Goal: Task Accomplishment & Management: Use online tool/utility

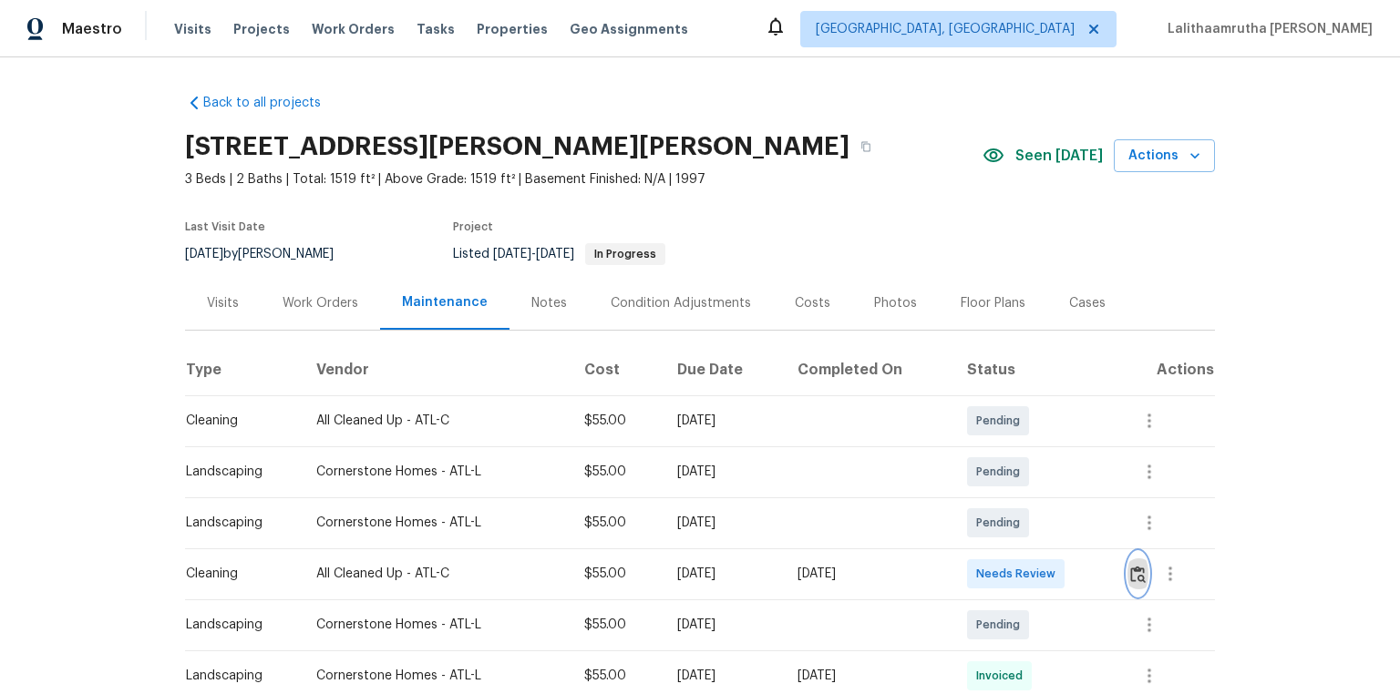
click at [995, 467] on img "button" at bounding box center [1137, 574] width 15 height 17
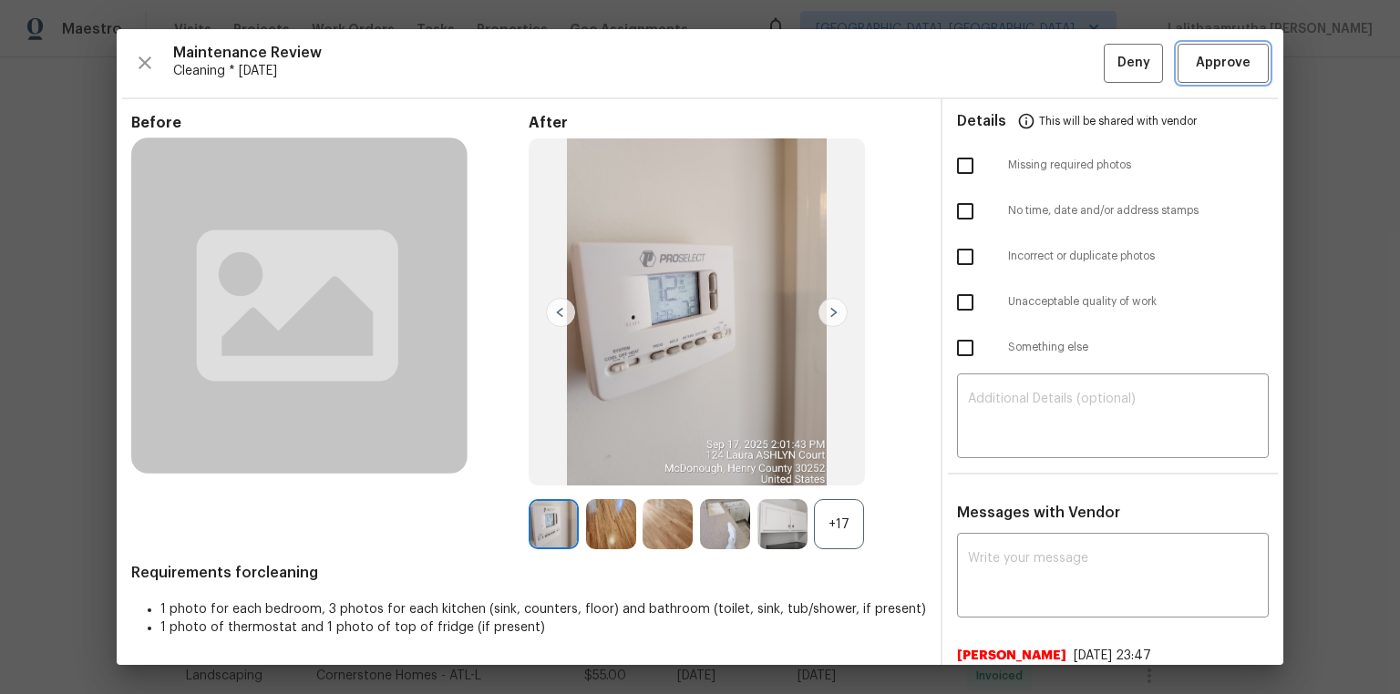
click at [995, 65] on span "Approve" at bounding box center [1223, 63] width 55 height 23
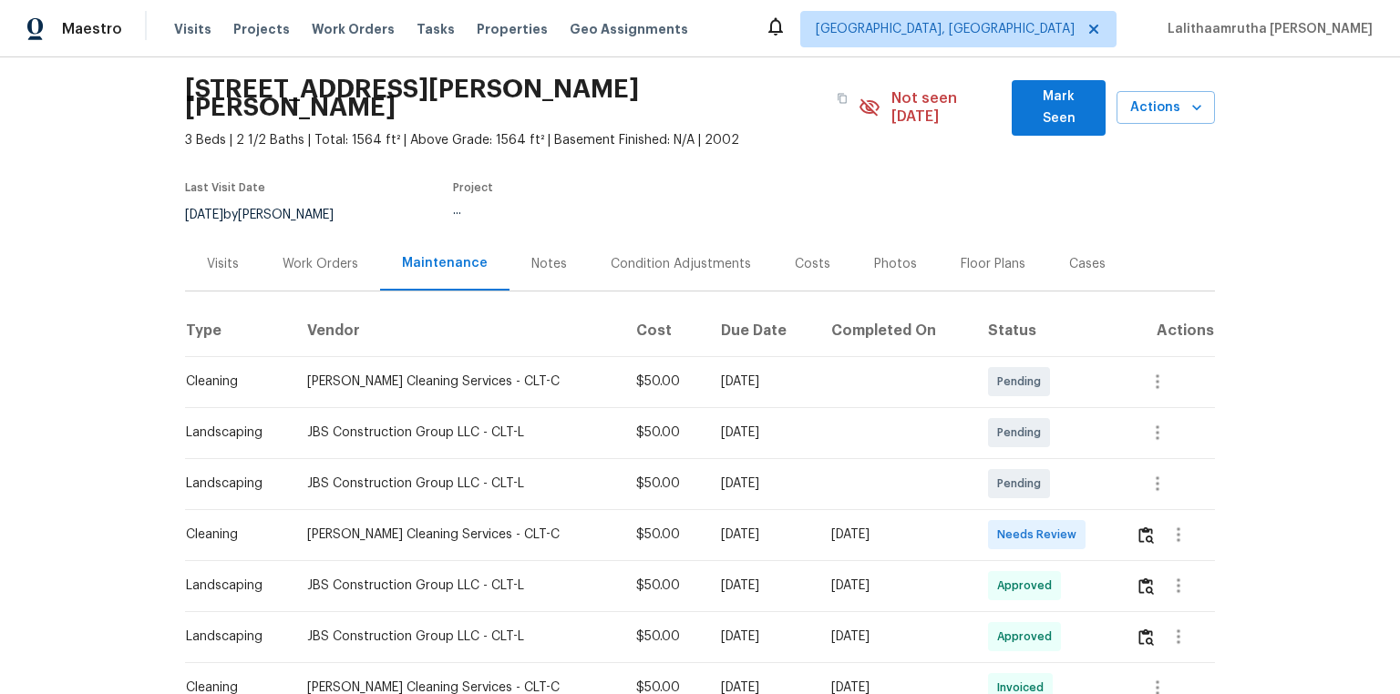
scroll to position [219, 0]
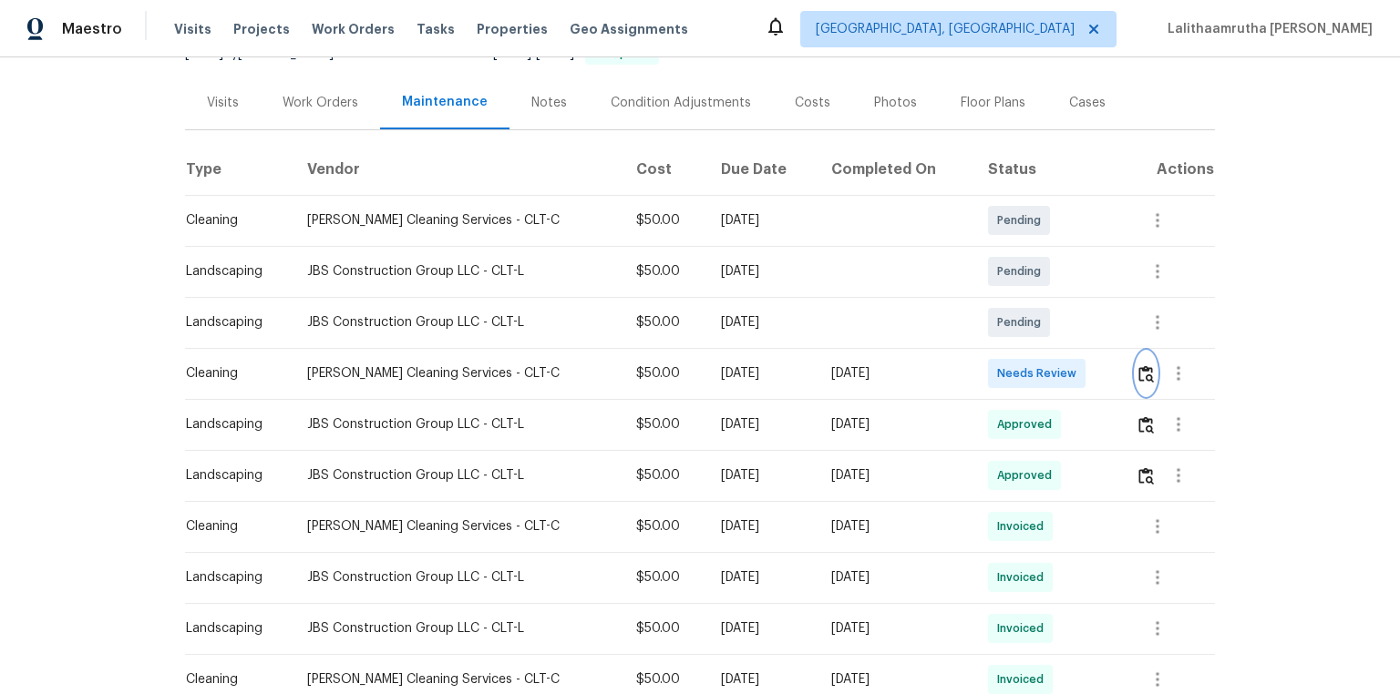
click at [995, 365] on img "button" at bounding box center [1145, 373] width 15 height 17
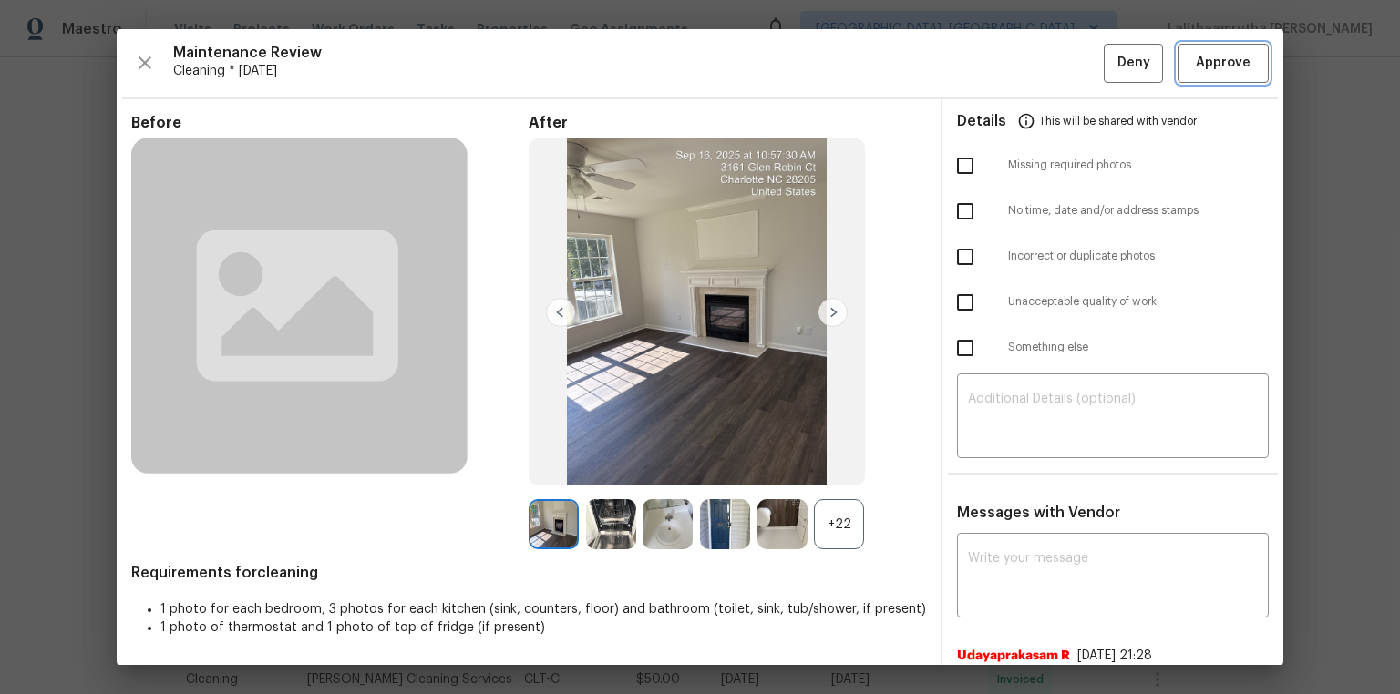
click at [995, 59] on span "Approve" at bounding box center [1223, 63] width 55 height 23
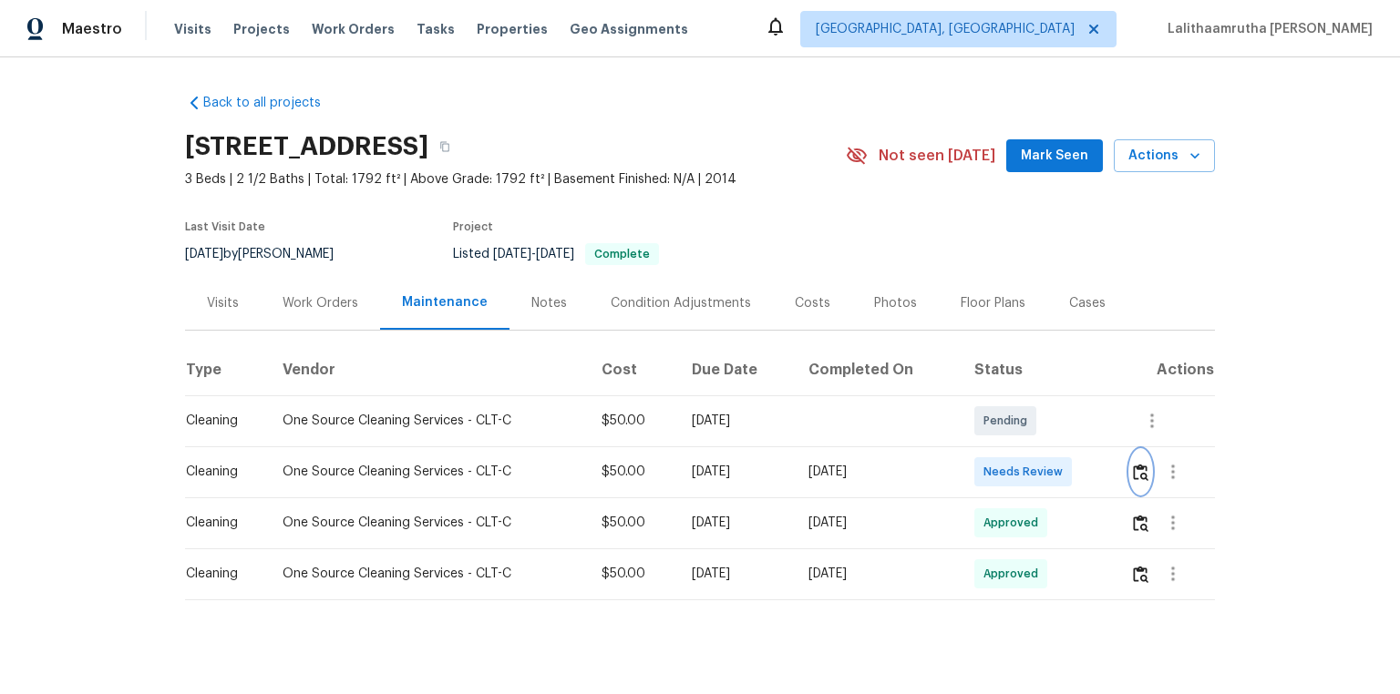
click at [995, 464] on img "button" at bounding box center [1140, 472] width 15 height 17
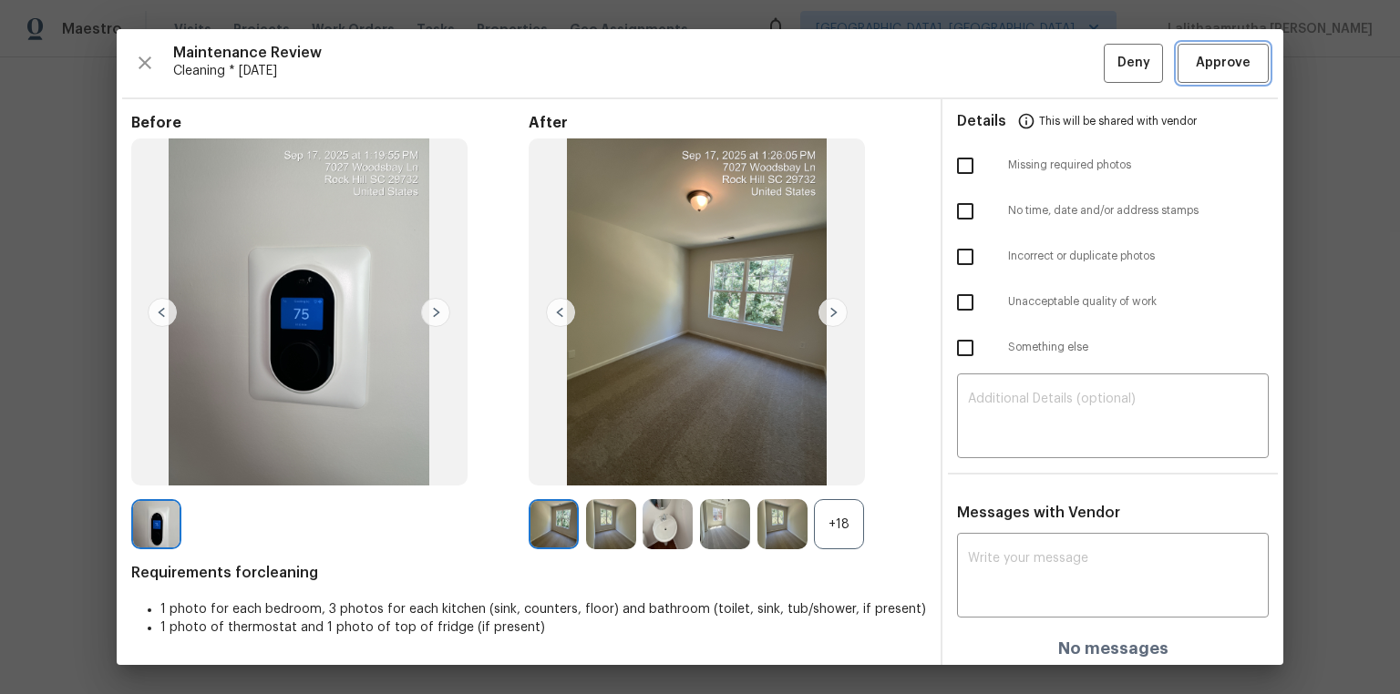
click at [995, 60] on span "Approve" at bounding box center [1223, 63] width 55 height 23
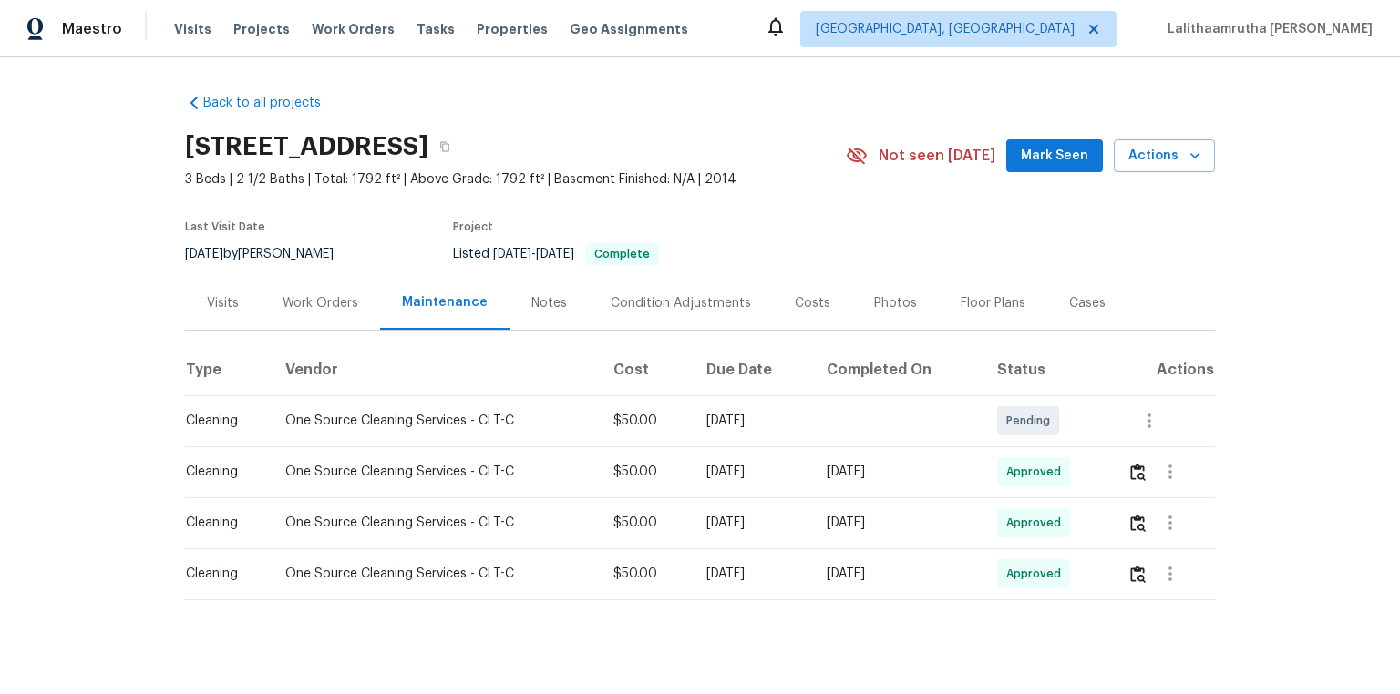
click at [995, 467] on td at bounding box center [1164, 472] width 102 height 51
click at [995, 467] on img "button" at bounding box center [1137, 472] width 15 height 17
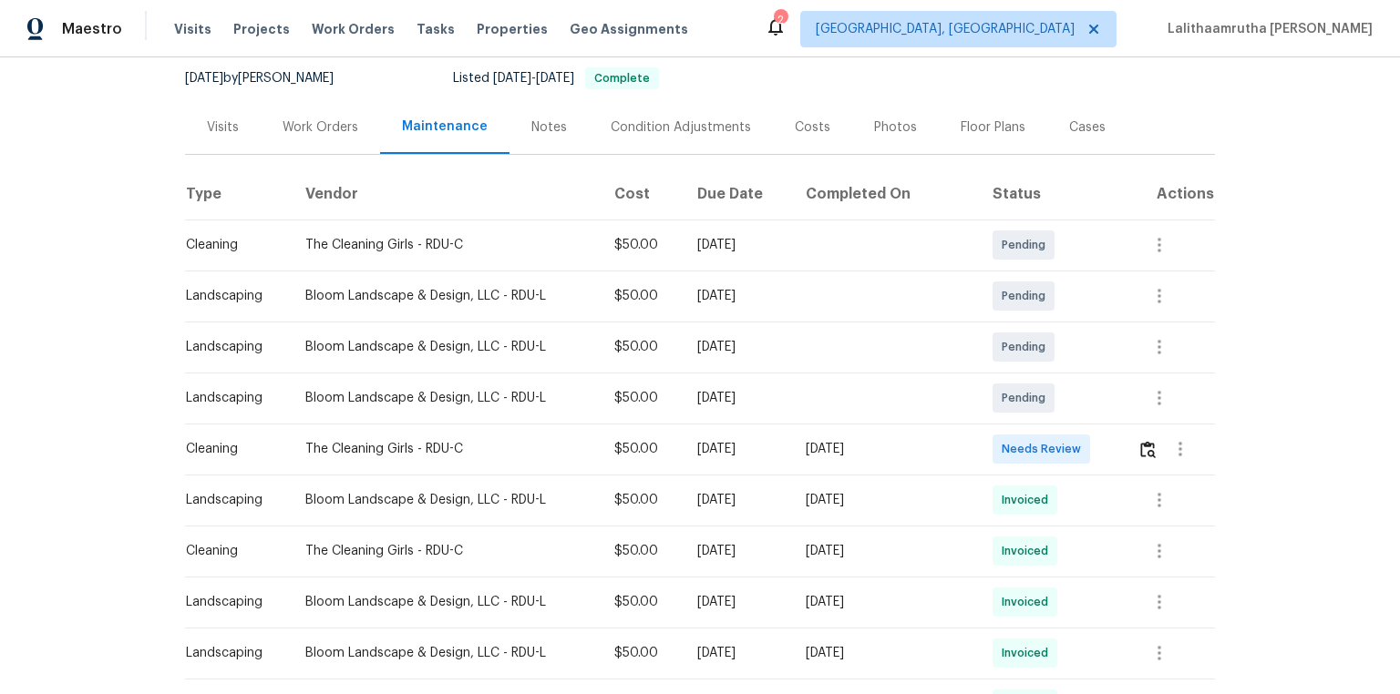
scroll to position [219, 0]
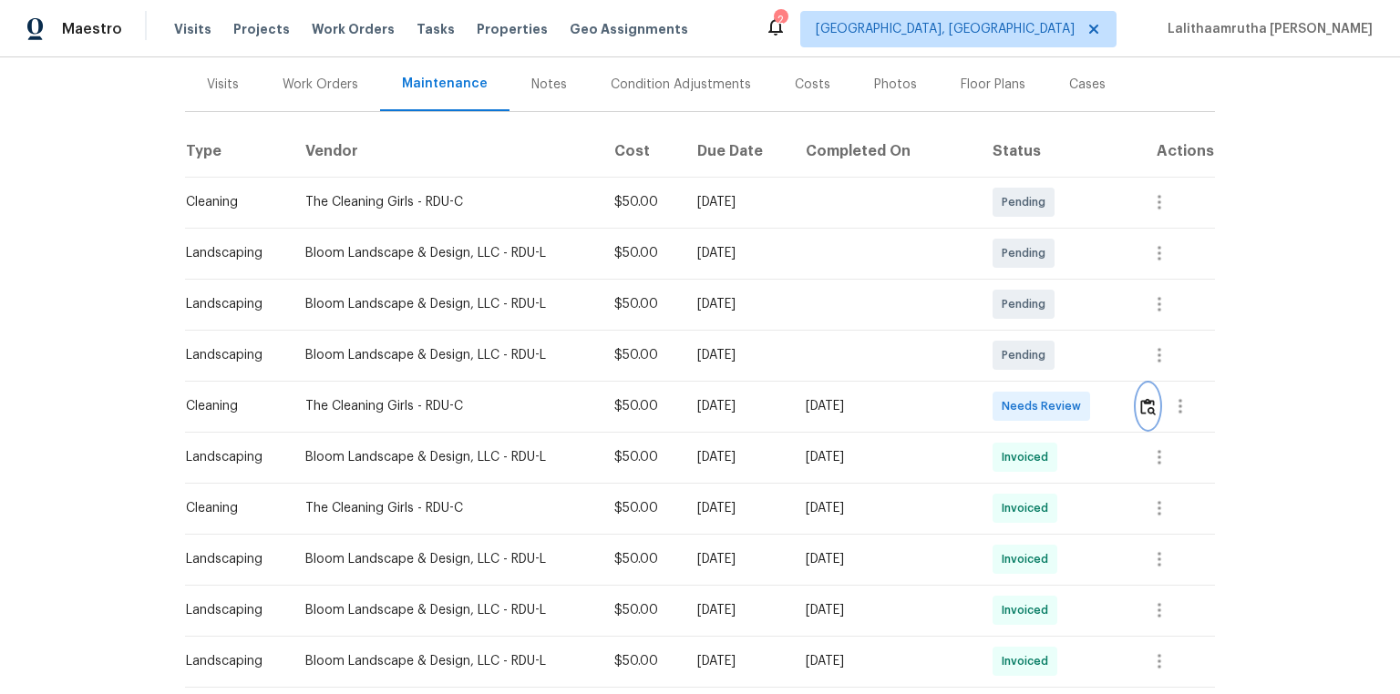
click at [995, 405] on img "button" at bounding box center [1147, 406] width 15 height 17
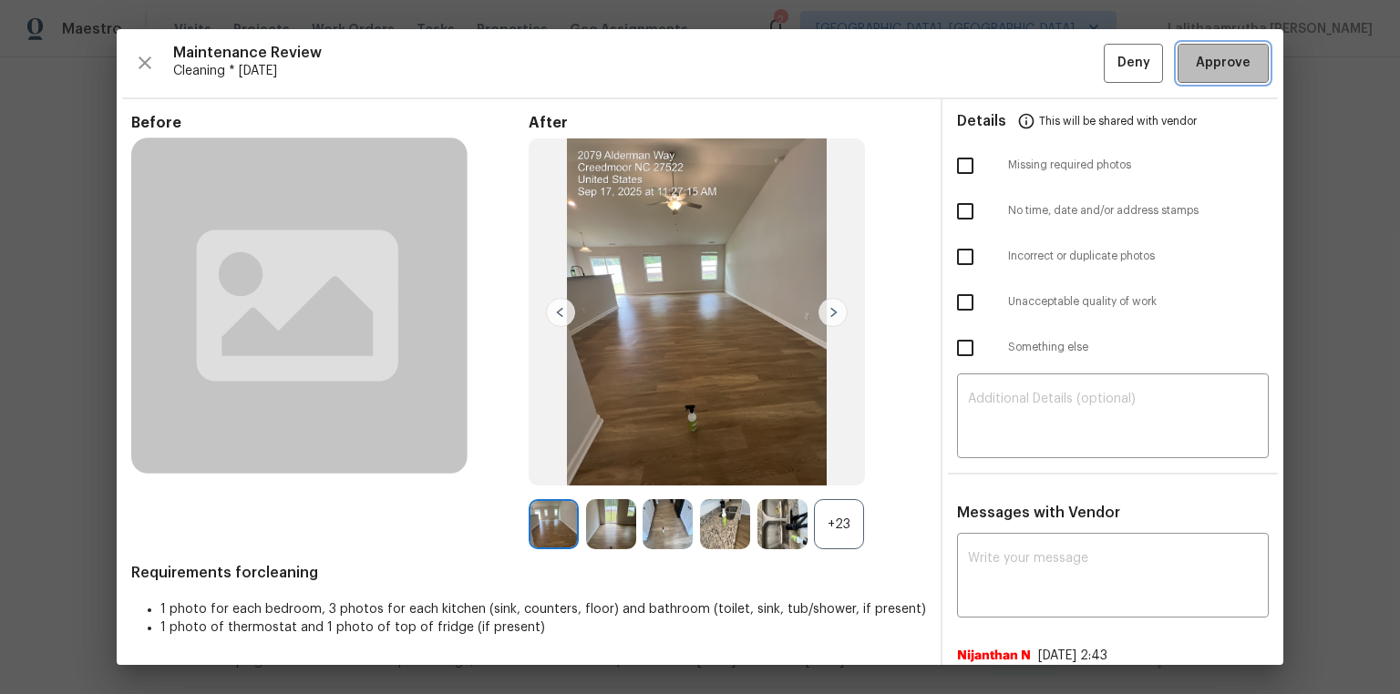
click at [995, 58] on span "Approve" at bounding box center [1223, 63] width 55 height 23
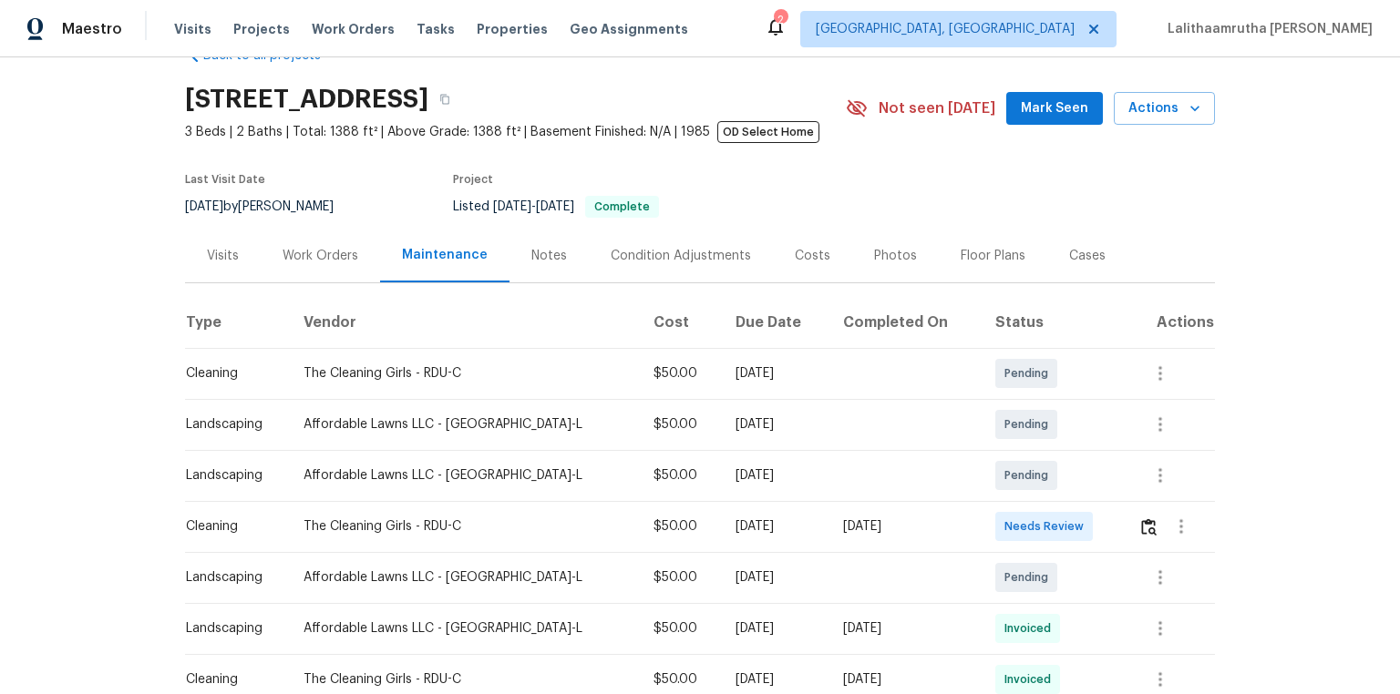
scroll to position [73, 0]
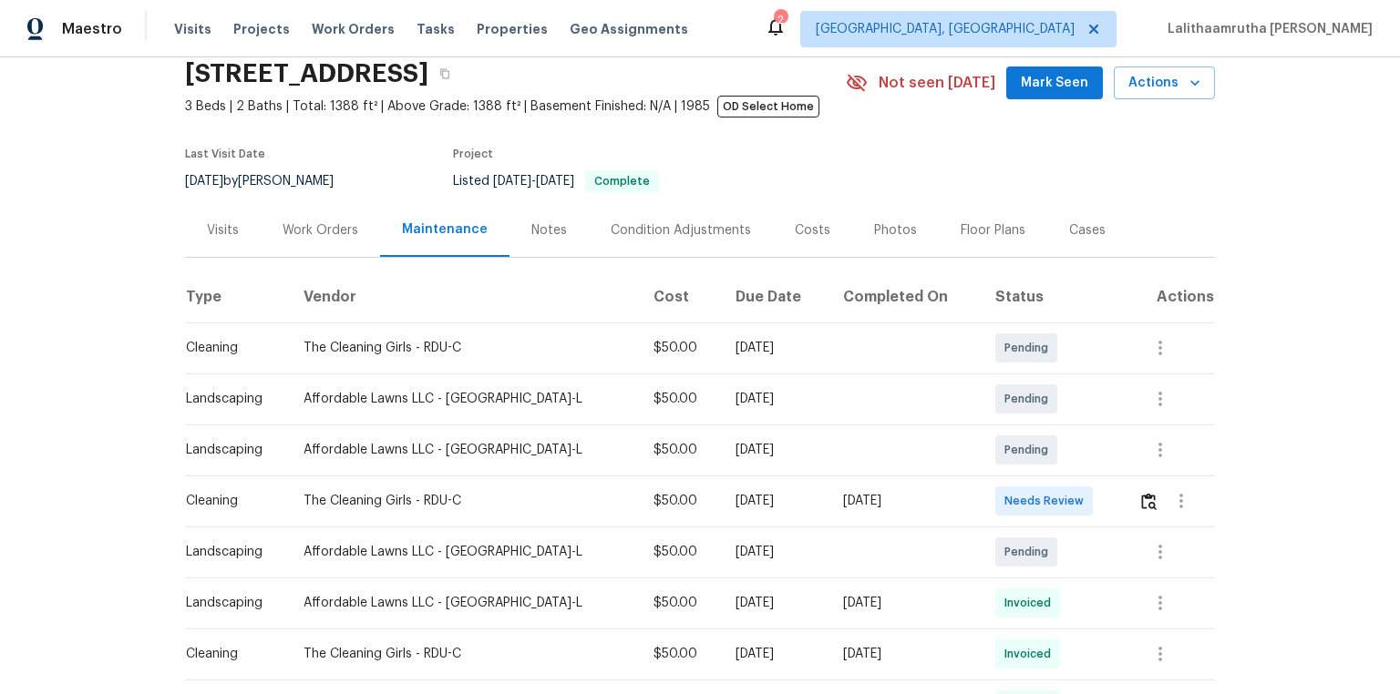
click at [995, 467] on td at bounding box center [1169, 501] width 91 height 51
click at [995, 467] on img "button" at bounding box center [1148, 501] width 15 height 17
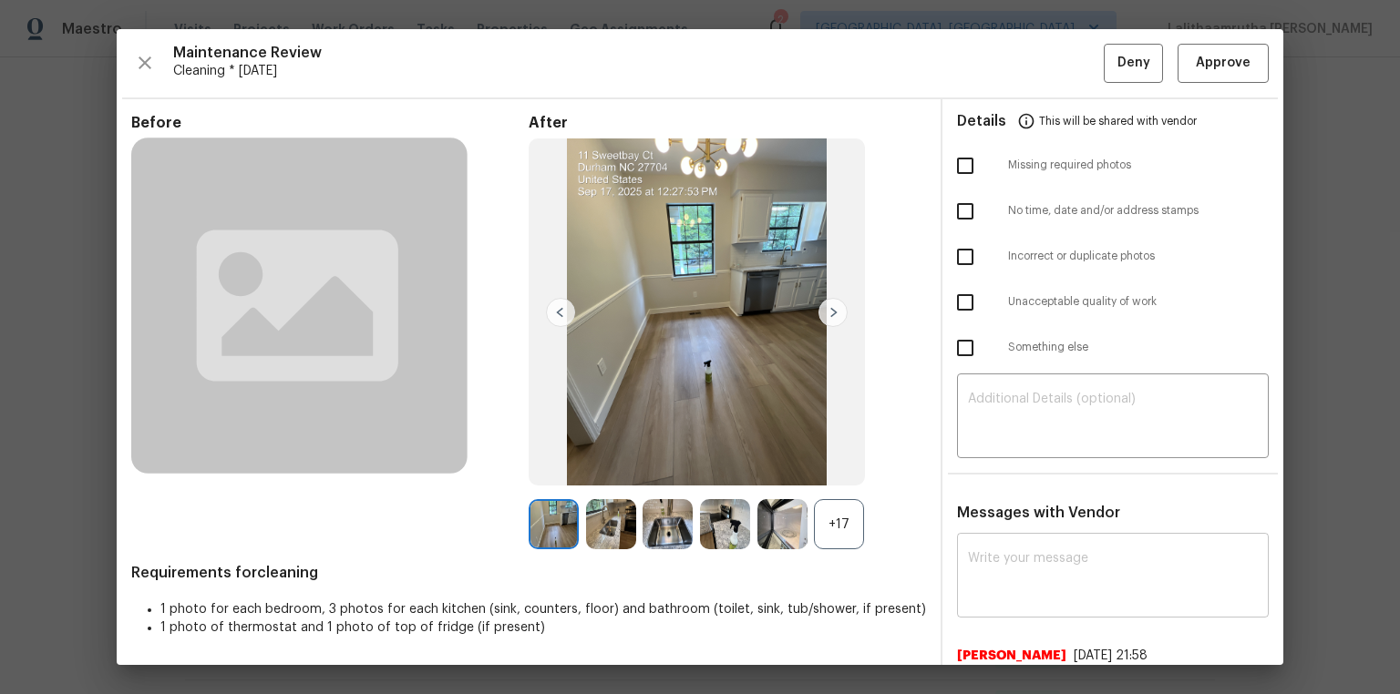
click at [995, 467] on textarea at bounding box center [1113, 577] width 290 height 51
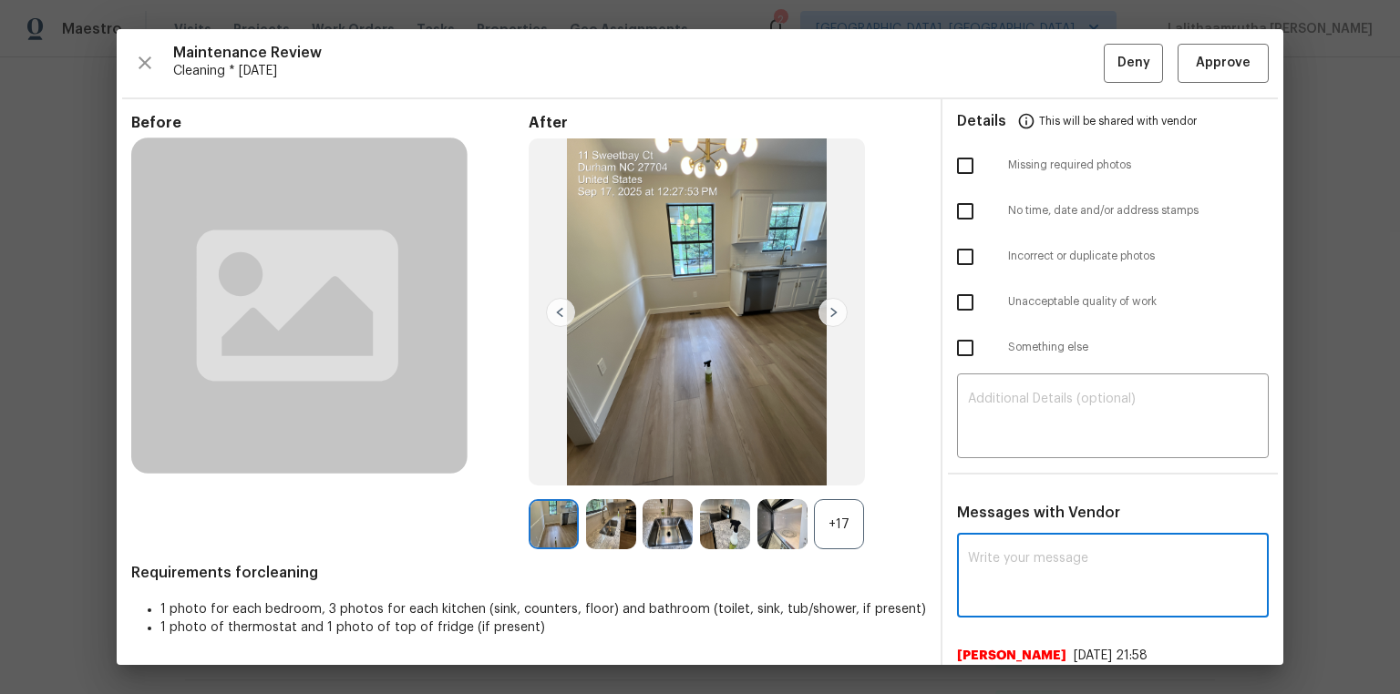
paste textarea "Maintenance Audit Team: Hello! Unfortunately, this cleaning visit completed on …"
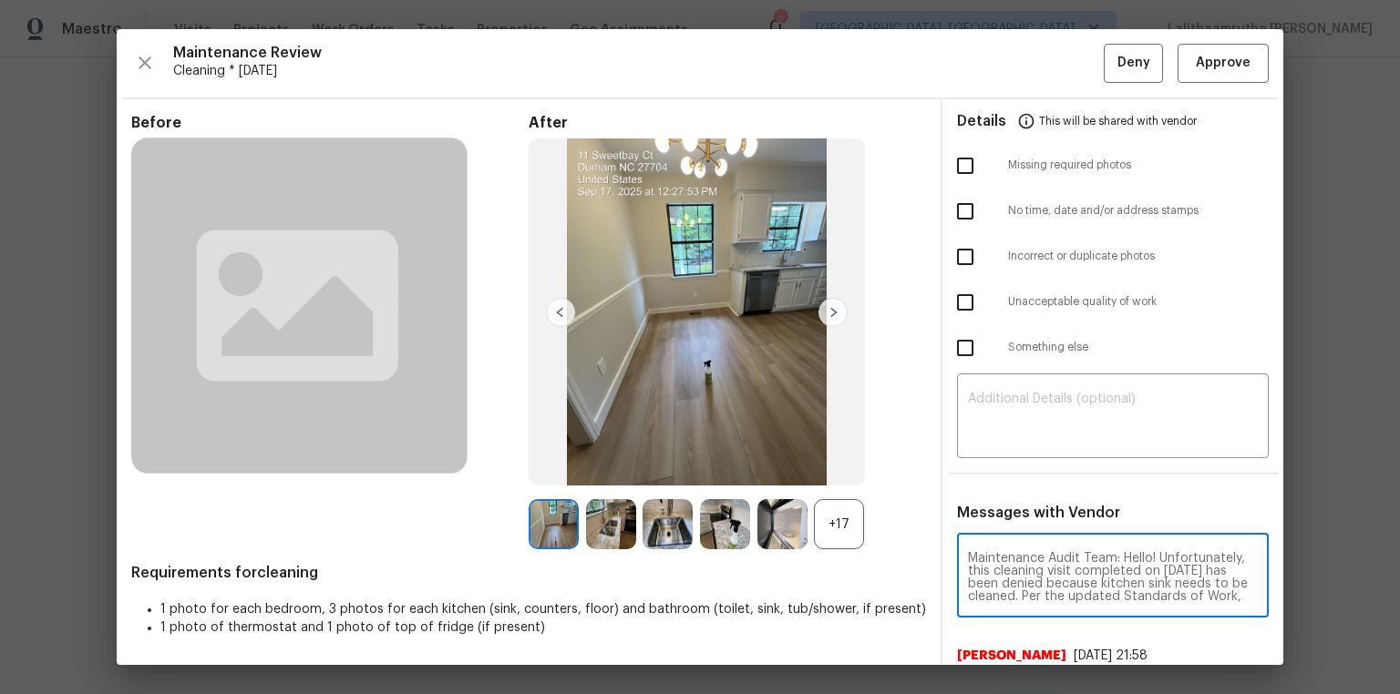
scroll to position [190, 0]
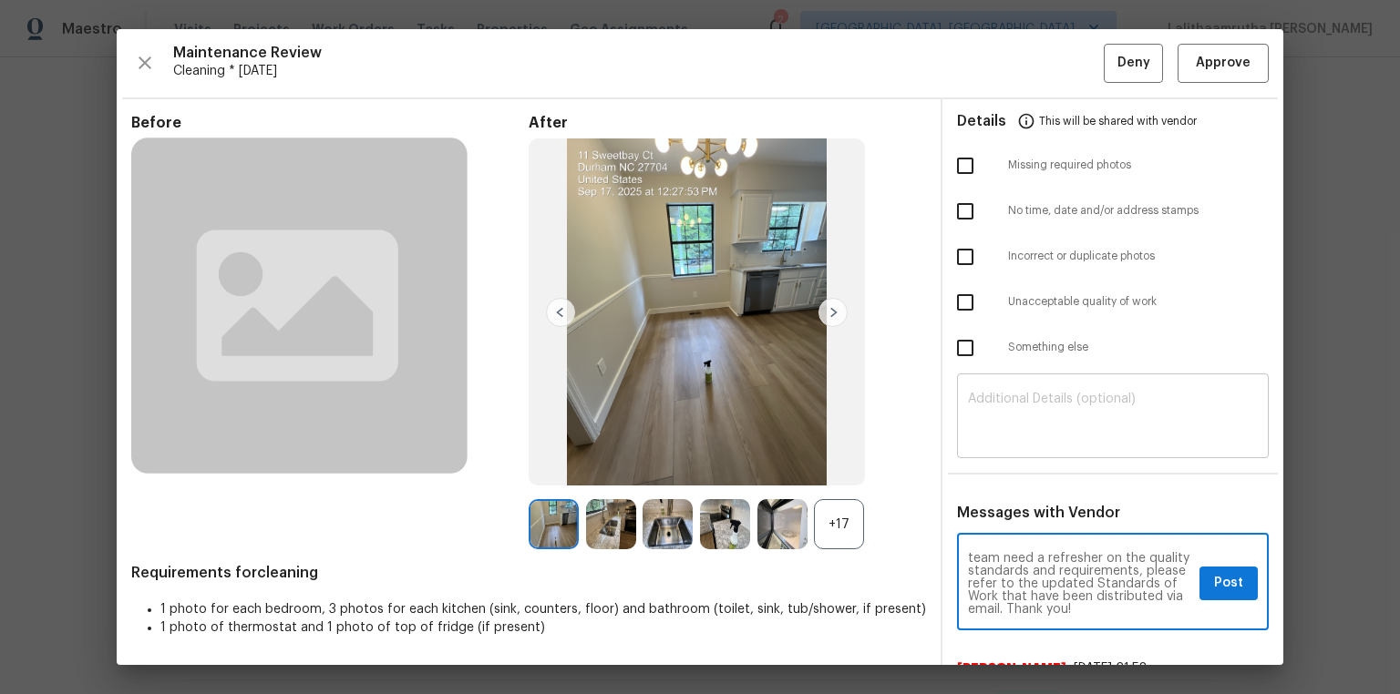
type textarea "Maintenance Audit Team: Hello! Unfortunately, this cleaning visit completed on …"
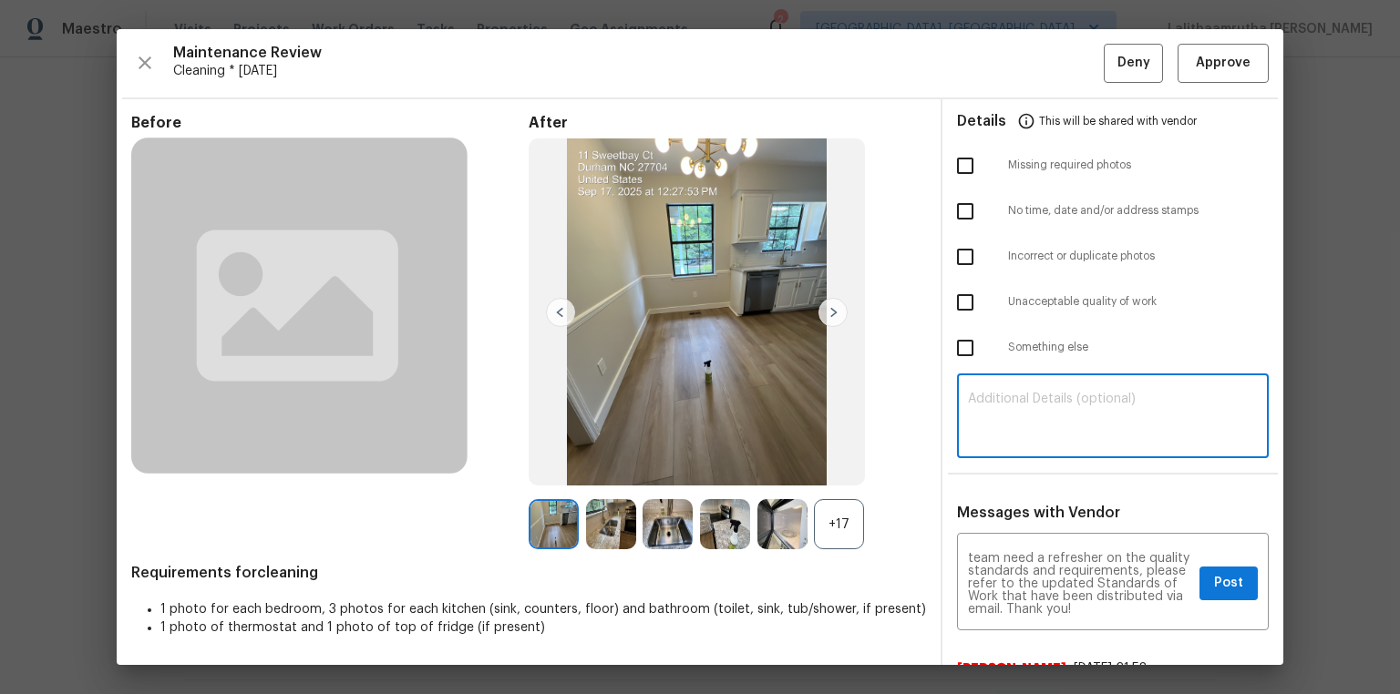
click at [995, 423] on textarea at bounding box center [1113, 418] width 290 height 51
paste textarea "Maintenance Audit Team: Hello! Unfortunately, this cleaning visit completed on …"
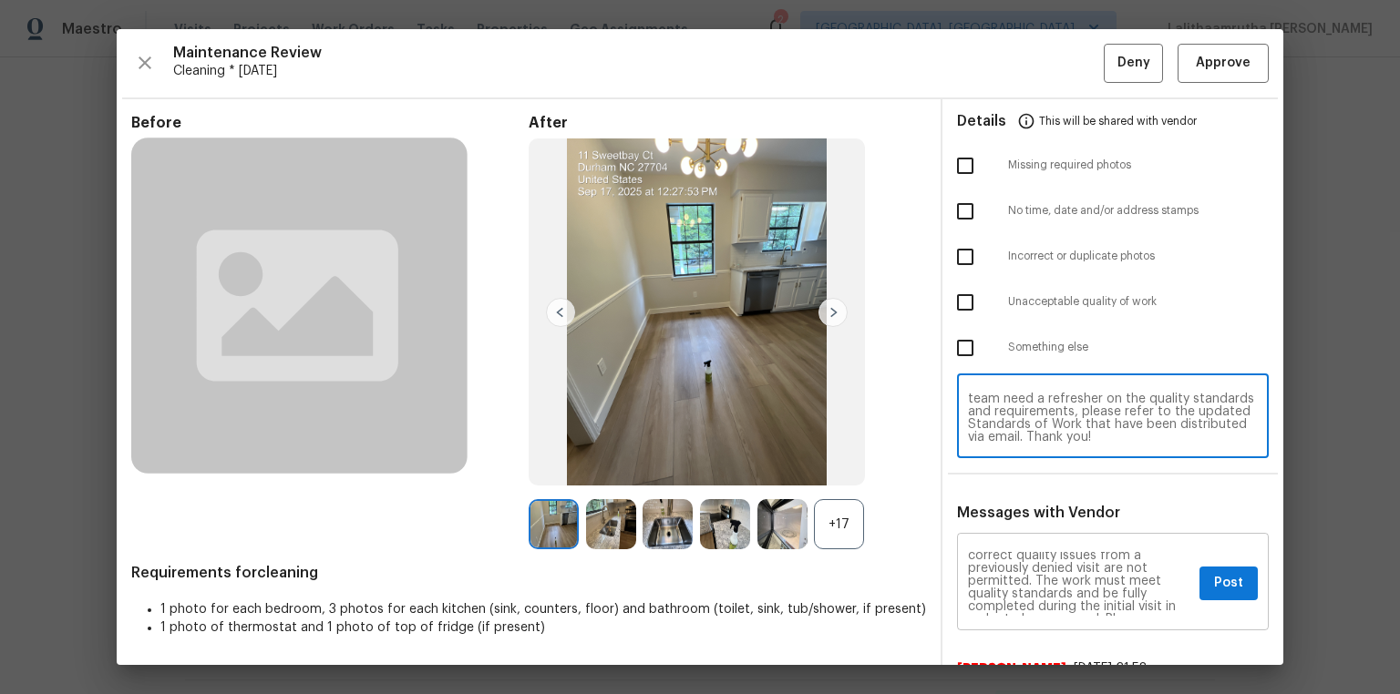
scroll to position [0, 0]
type textarea "Maintenance Audit Team: Hello! Unfortunately, this cleaning visit completed on …"
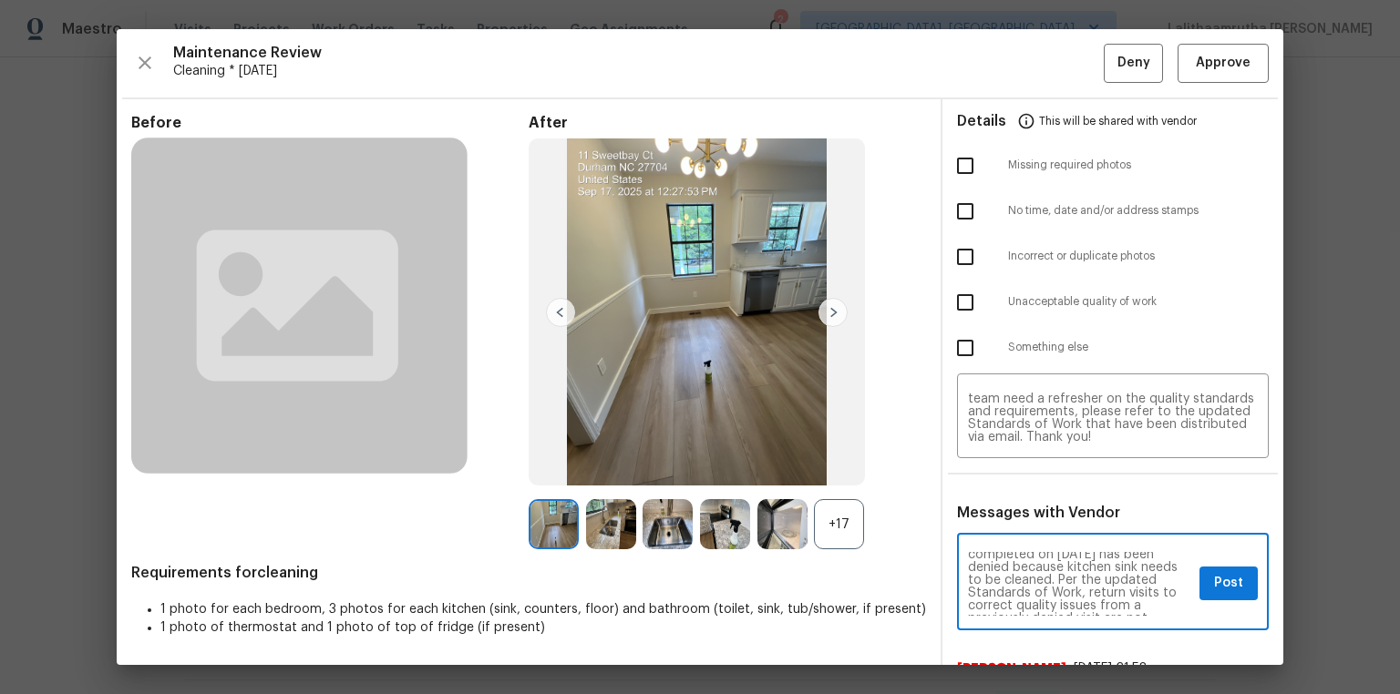
scroll to position [58, 0]
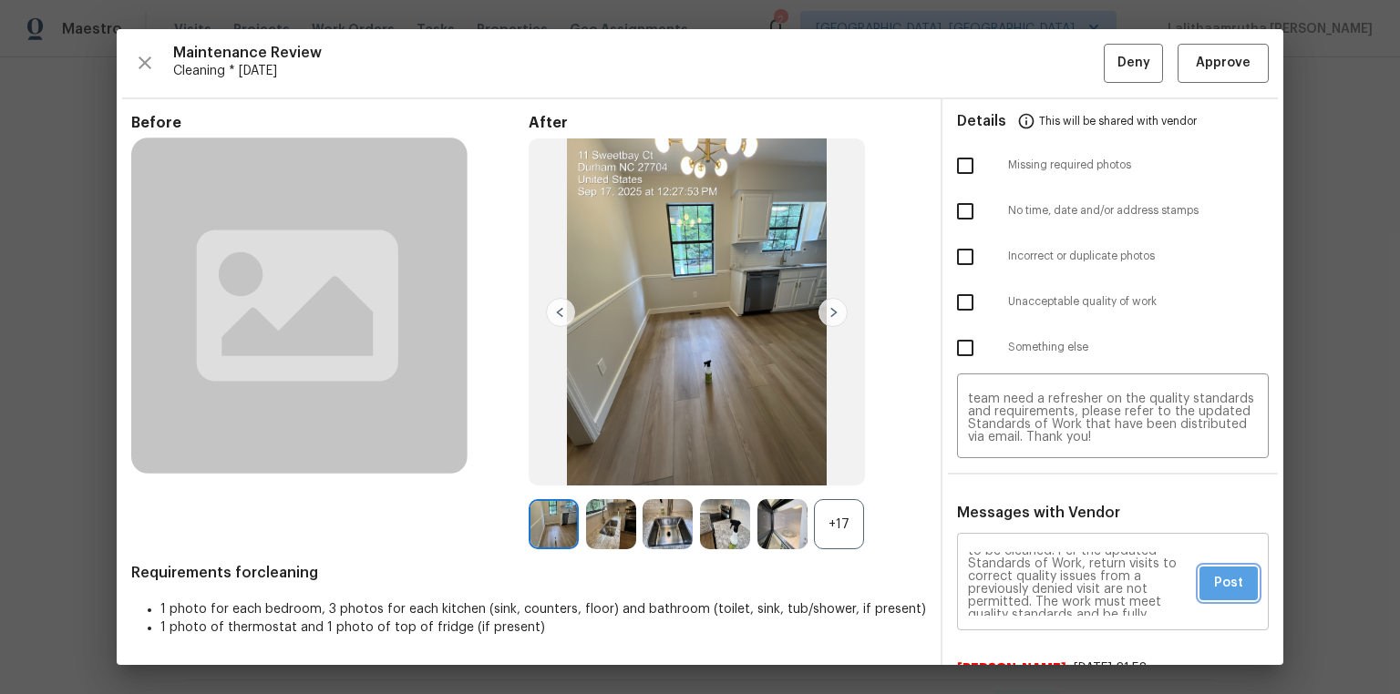
click at [995, 467] on button "Post" at bounding box center [1228, 584] width 58 height 34
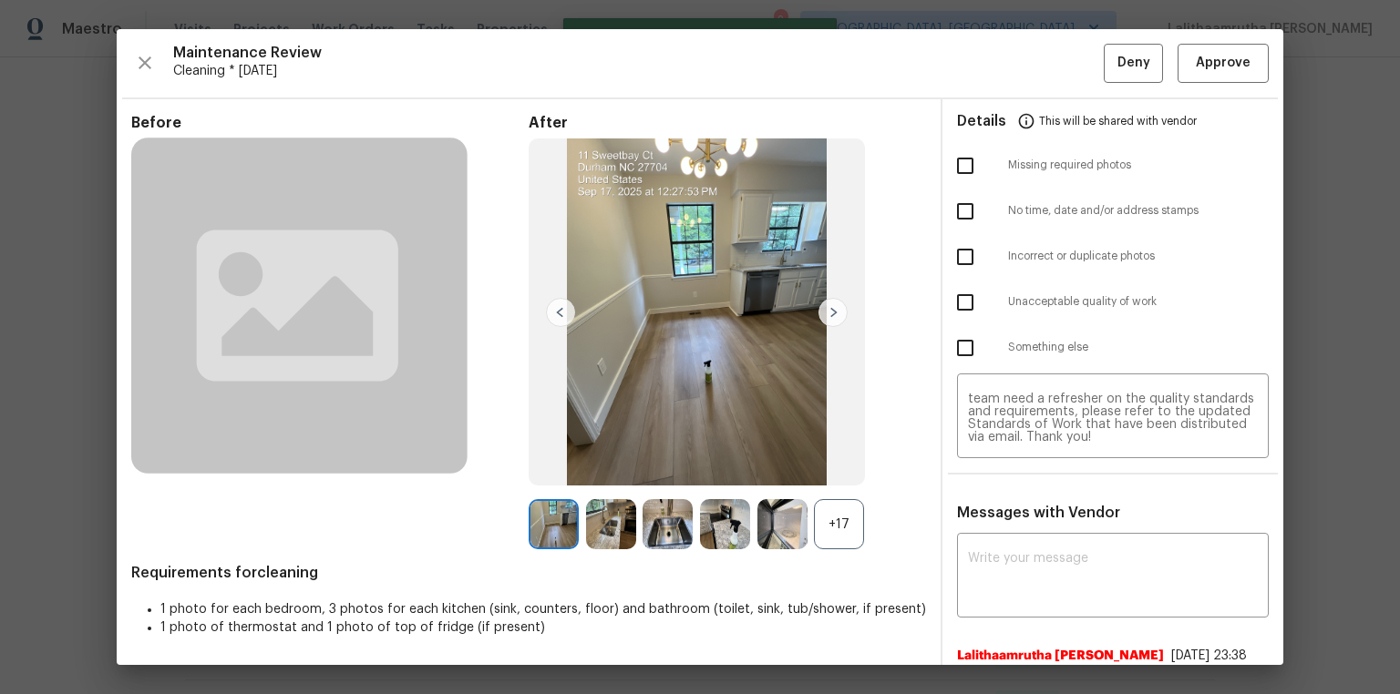
scroll to position [0, 0]
click at [961, 294] on input "checkbox" at bounding box center [965, 302] width 38 height 38
checkbox input "true"
click at [995, 66] on span "Deny" at bounding box center [1133, 63] width 33 height 23
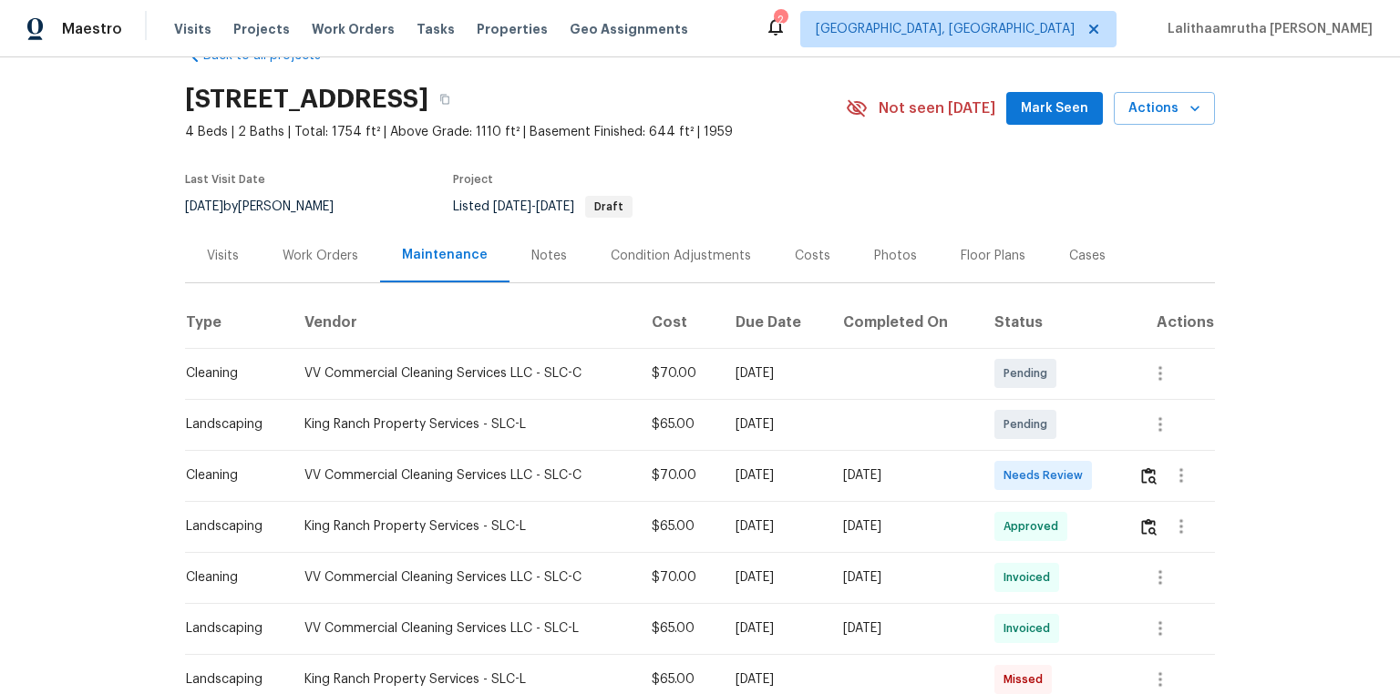
scroll to position [73, 0]
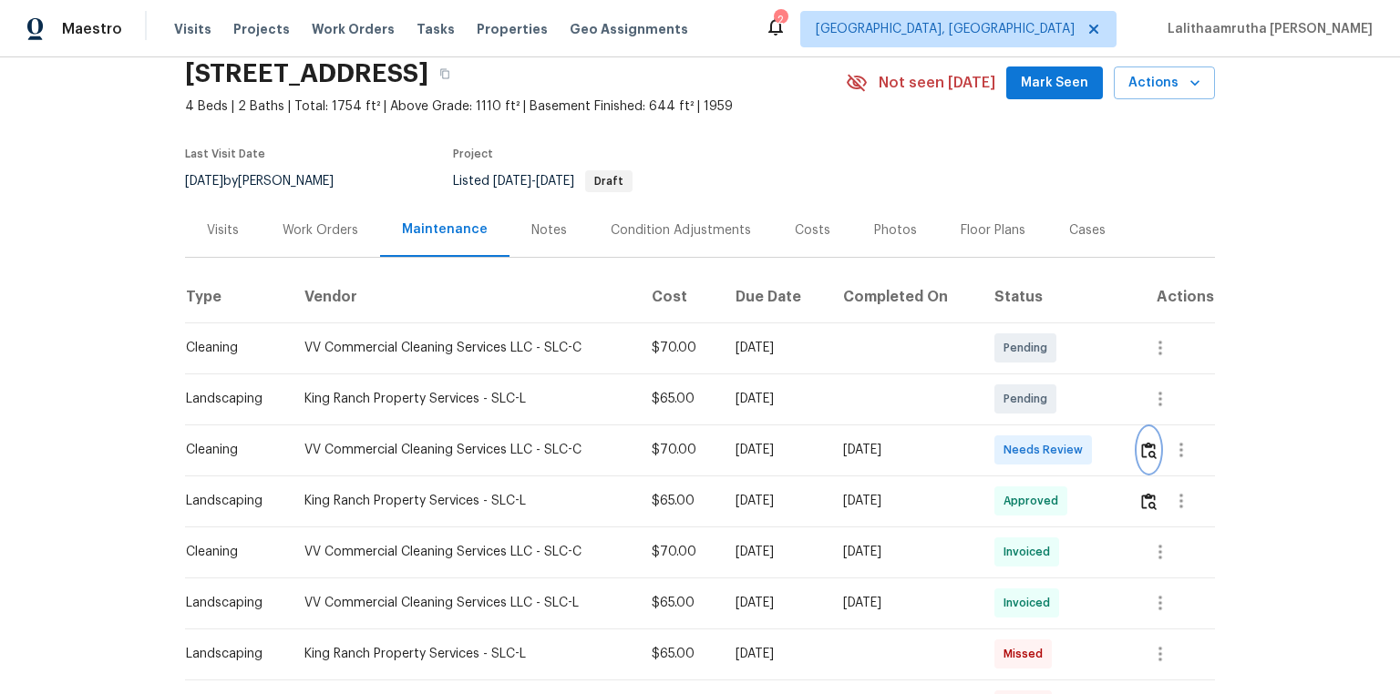
click at [995, 448] on img "button" at bounding box center [1148, 450] width 15 height 17
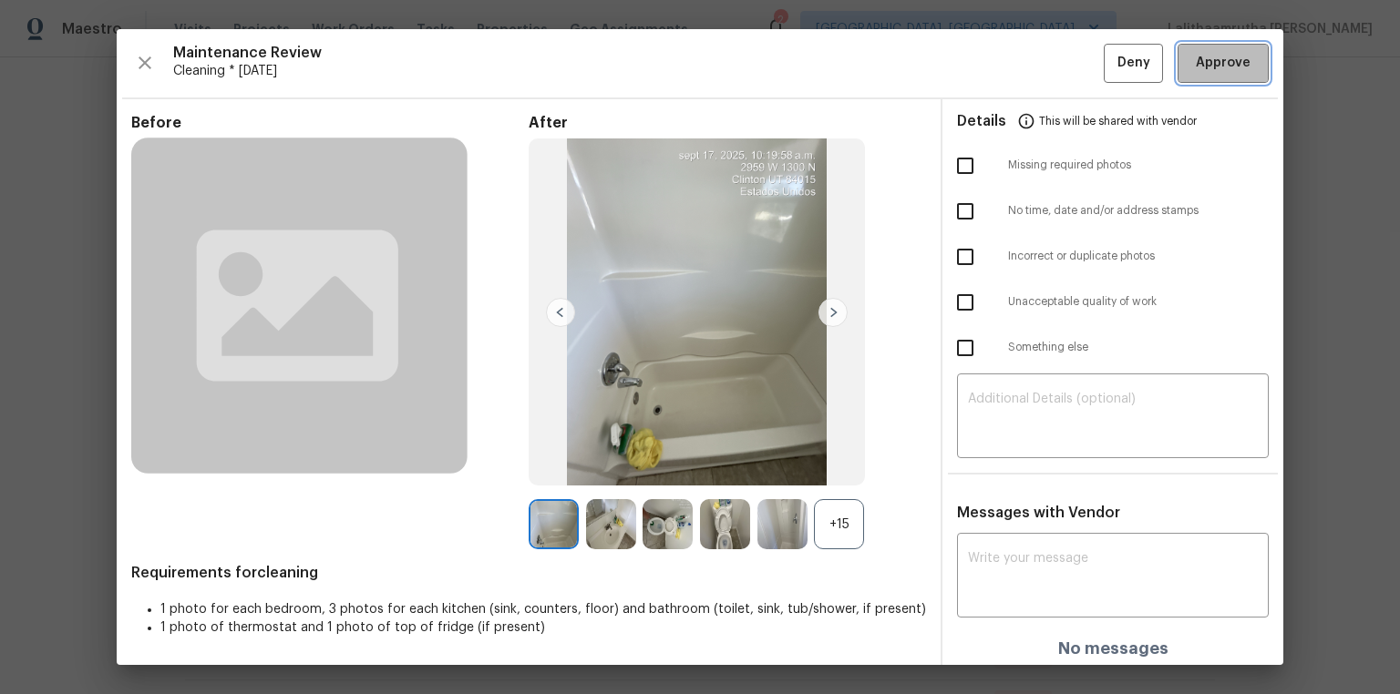
click at [995, 65] on span "Approve" at bounding box center [1223, 63] width 55 height 23
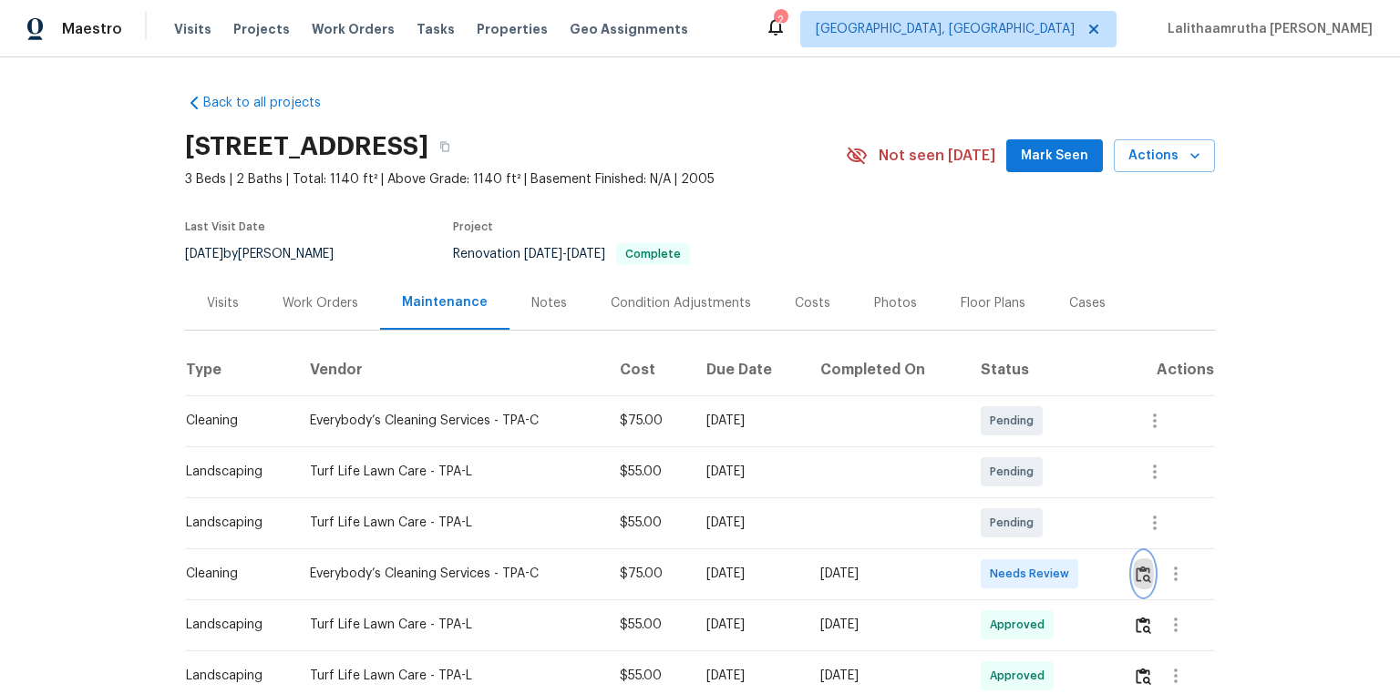
click at [995, 467] on img "button" at bounding box center [1143, 574] width 15 height 17
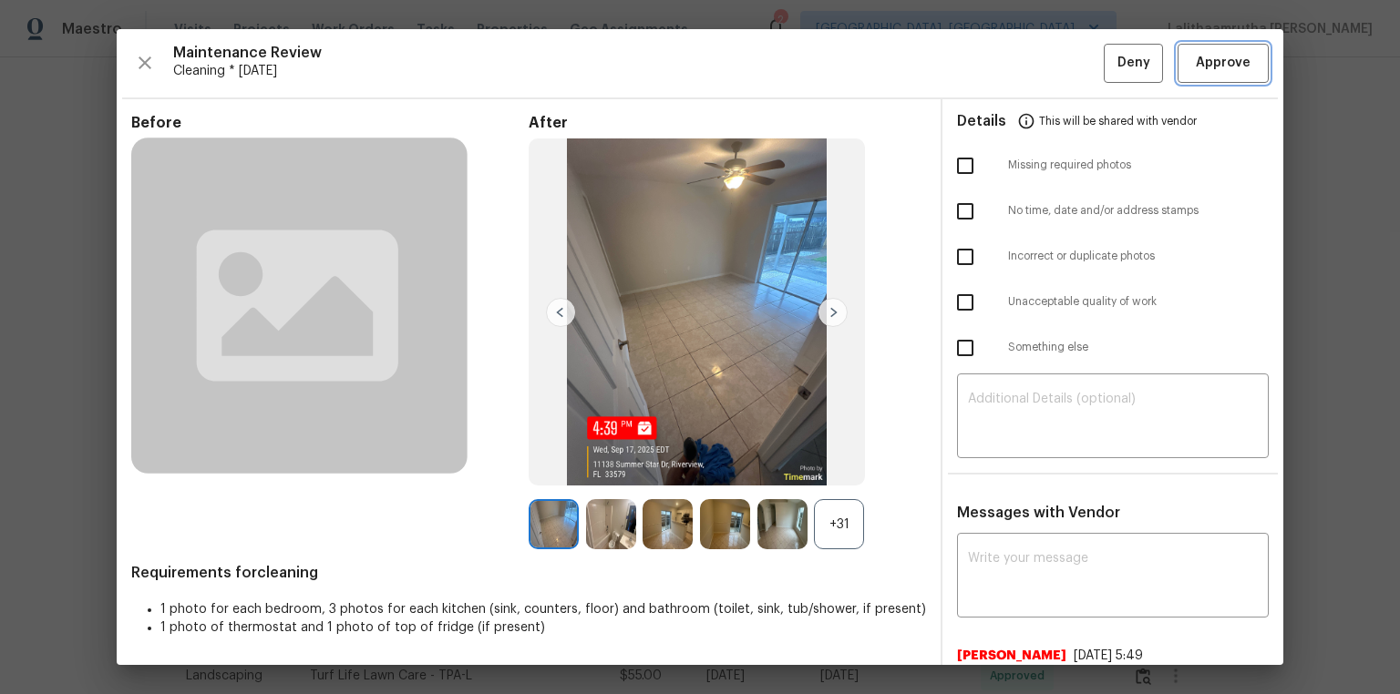
click at [995, 68] on span "Approve" at bounding box center [1223, 63] width 55 height 23
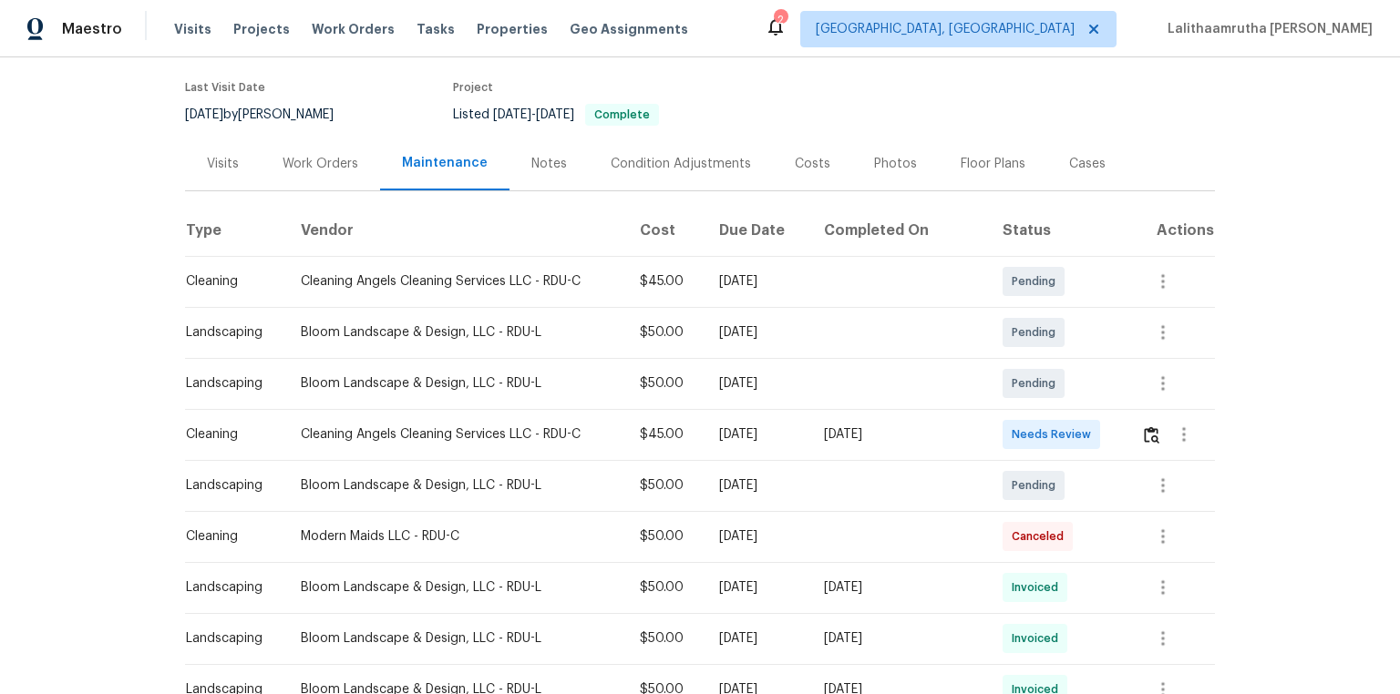
scroll to position [146, 0]
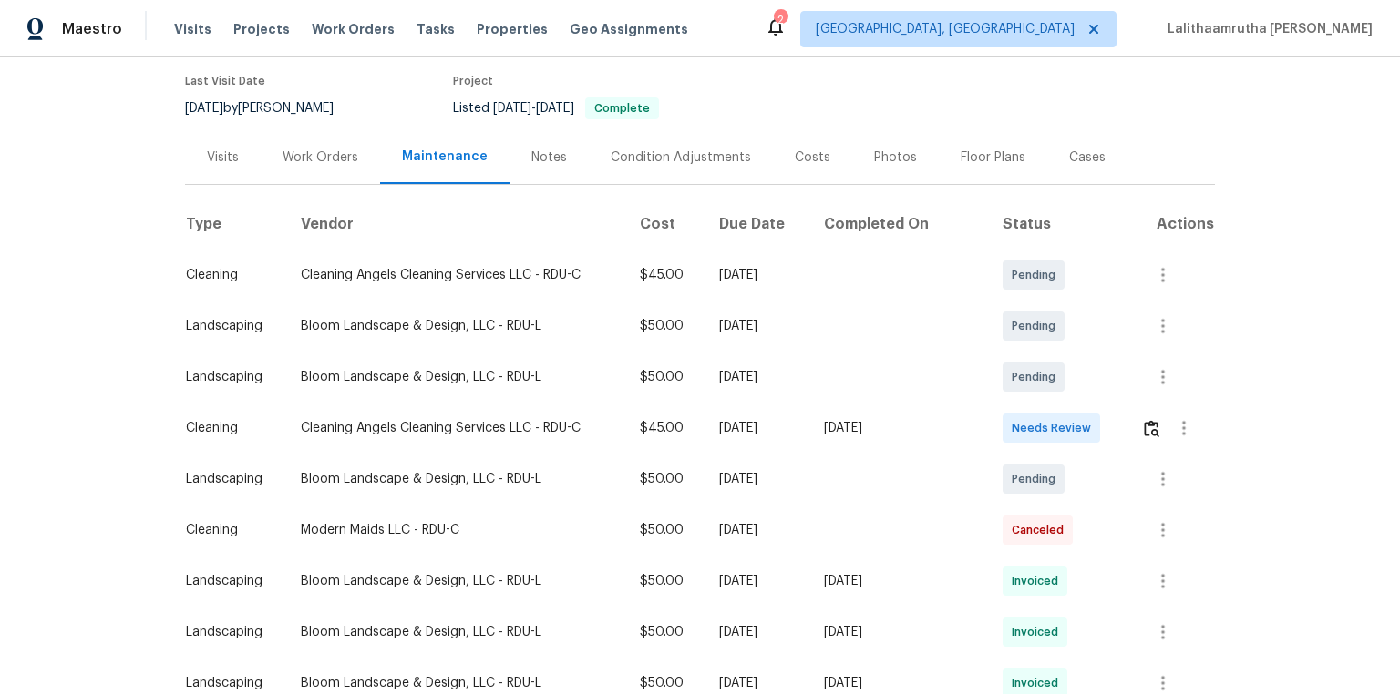
click at [995, 423] on td at bounding box center [1170, 428] width 88 height 51
click at [995, 426] on img "button" at bounding box center [1151, 428] width 15 height 17
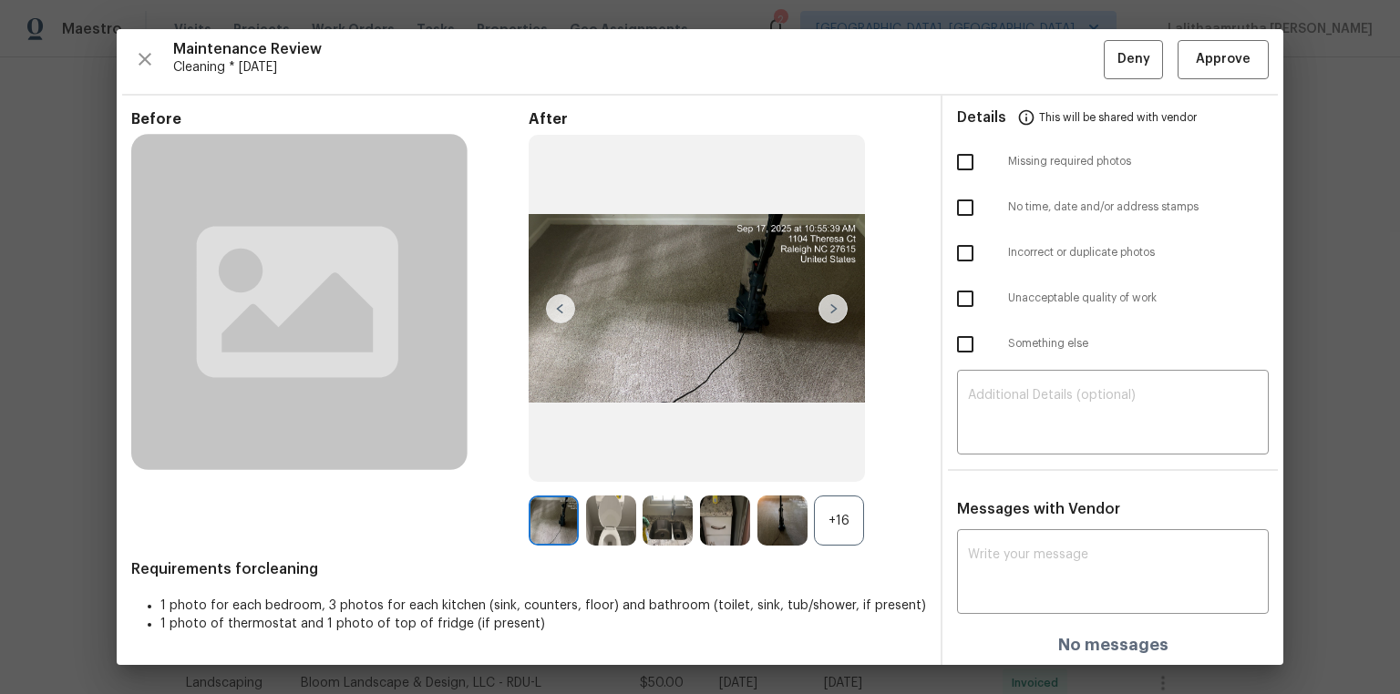
scroll to position [5, 0]
click at [995, 467] on div "Messages with Vendor x ​ No messages" at bounding box center [1112, 583] width 341 height 169
click at [995, 467] on div "x ​" at bounding box center [1113, 573] width 312 height 80
paste textarea "Maintenance Audit Team: Hello! Unfortunately, this cleaning visit completed on …"
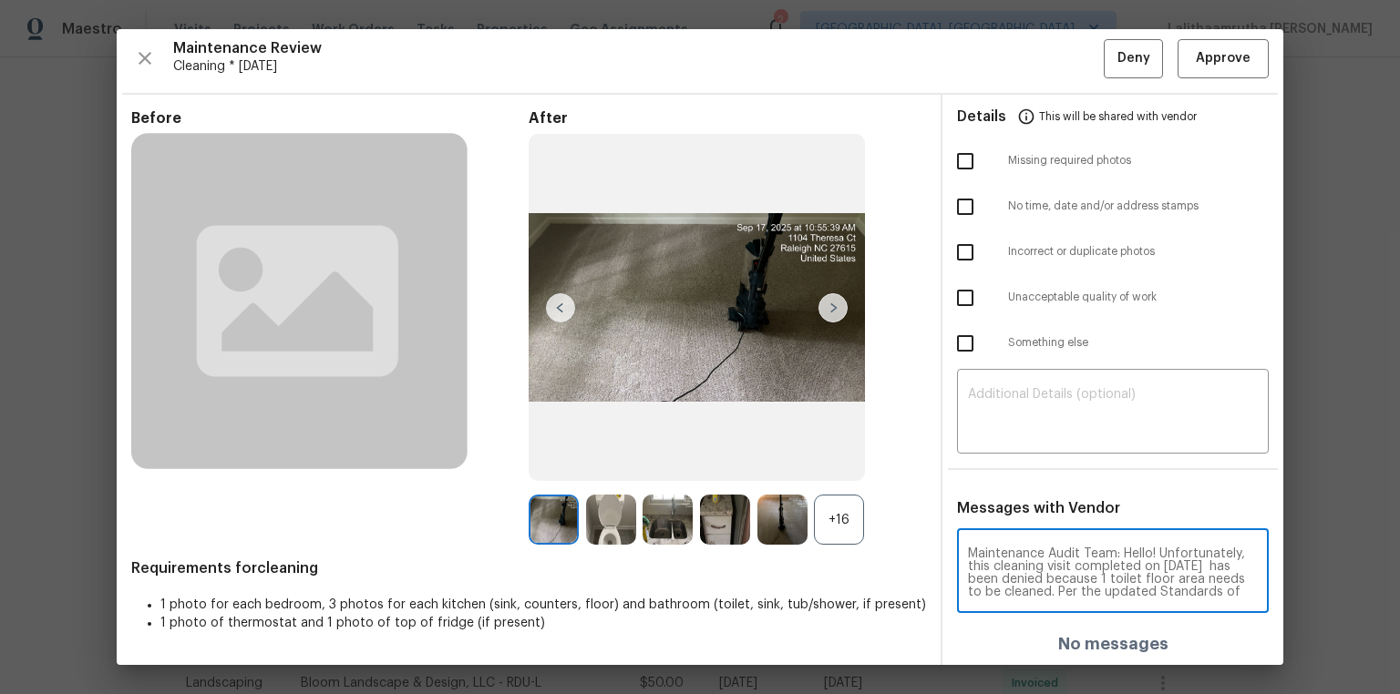
scroll to position [190, 0]
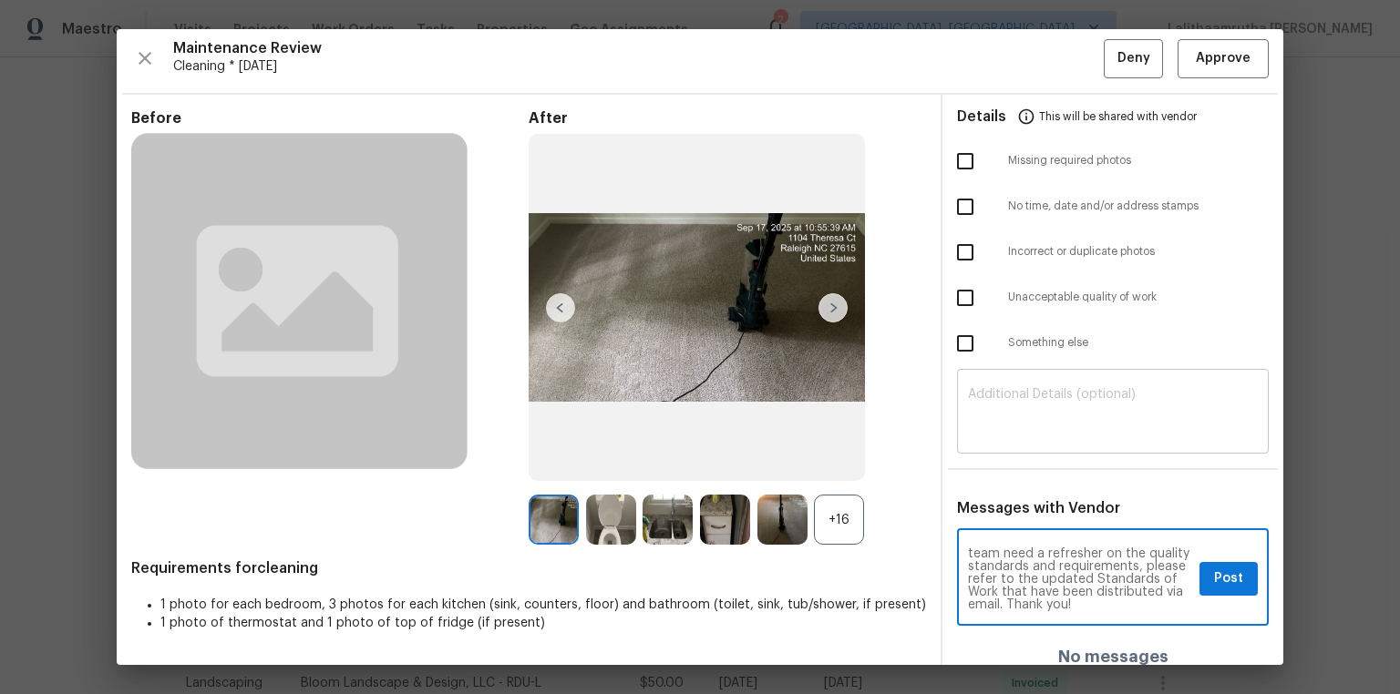
type textarea "Maintenance Audit Team: Hello! Unfortunately, this cleaning visit completed on …"
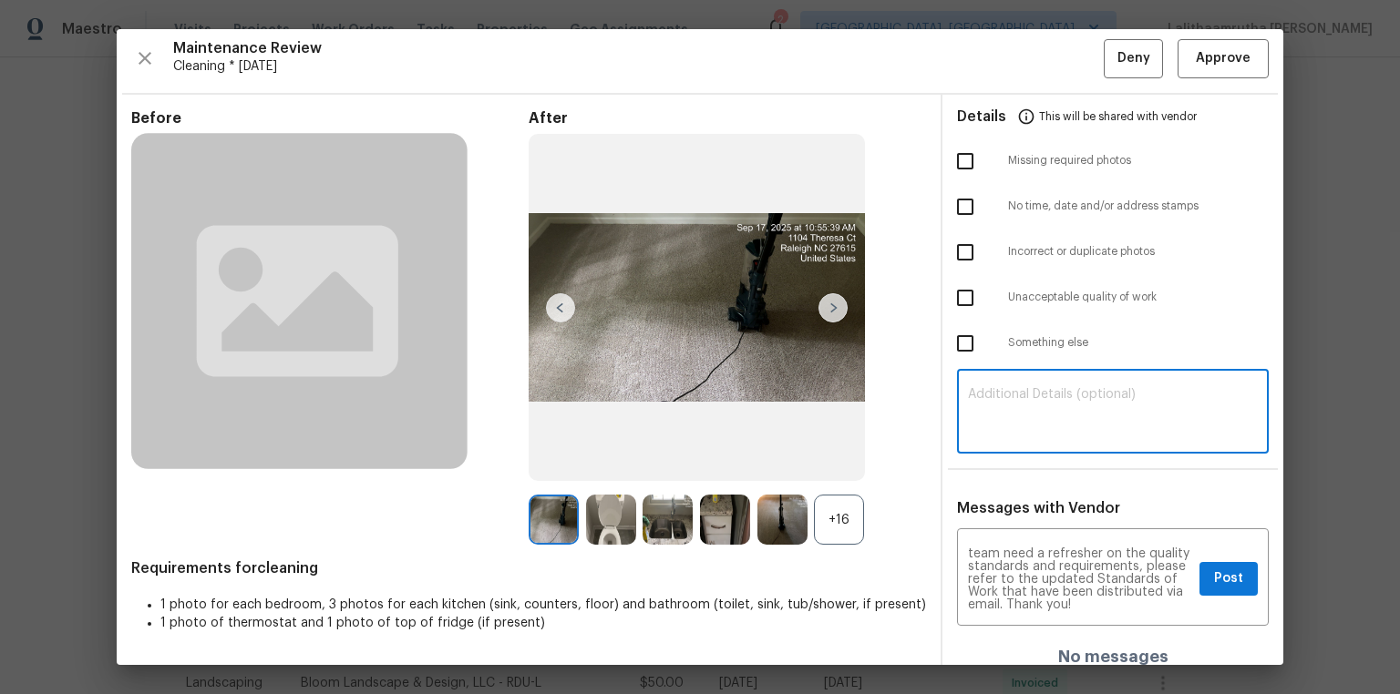
click at [995, 430] on textarea at bounding box center [1113, 413] width 290 height 51
paste textarea "Maintenance Audit Team: Hello! Unfortunately, this cleaning visit completed on …"
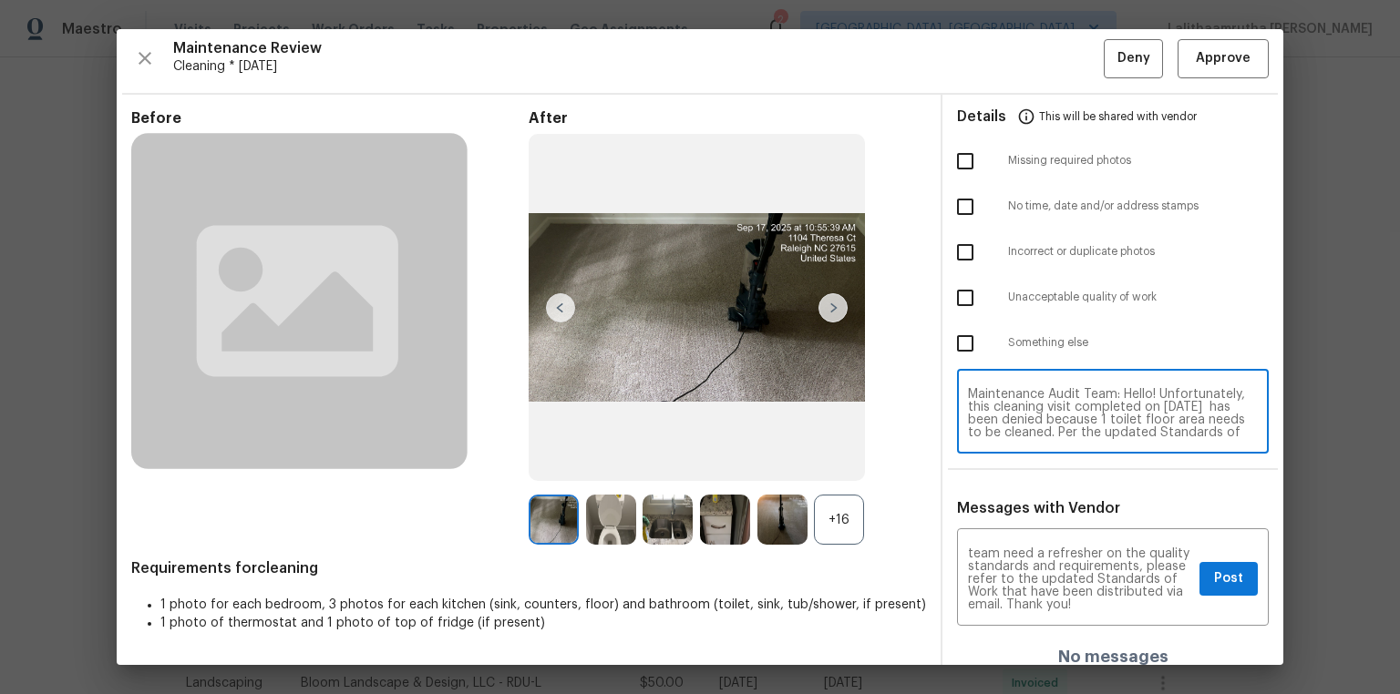
scroll to position [139, 0]
type textarea "Maintenance Audit Team: Hello! Unfortunately, this cleaning visit completed on …"
click at [965, 300] on input "checkbox" at bounding box center [965, 298] width 38 height 38
checkbox input "true"
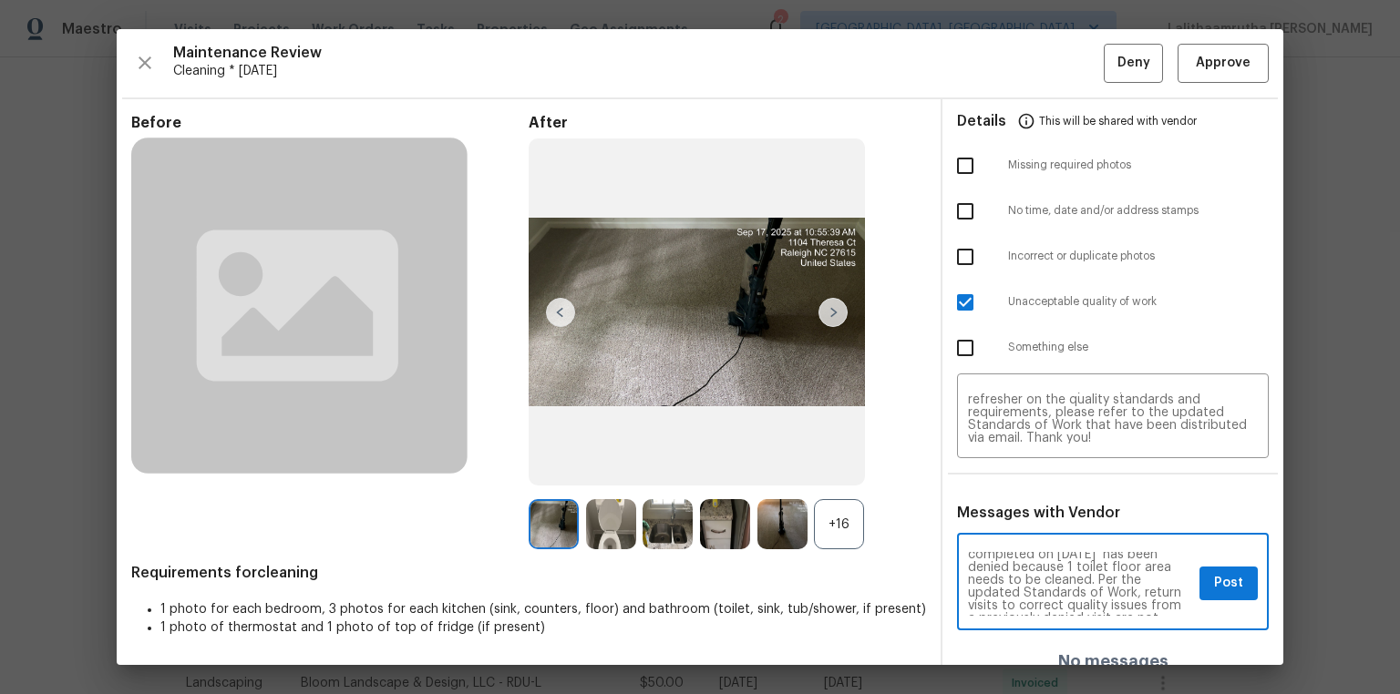
scroll to position [58, 0]
drag, startPoint x: 1206, startPoint y: 577, endPoint x: 1206, endPoint y: 561, distance: 15.5
click at [995, 467] on span "Post" at bounding box center [1228, 583] width 29 height 23
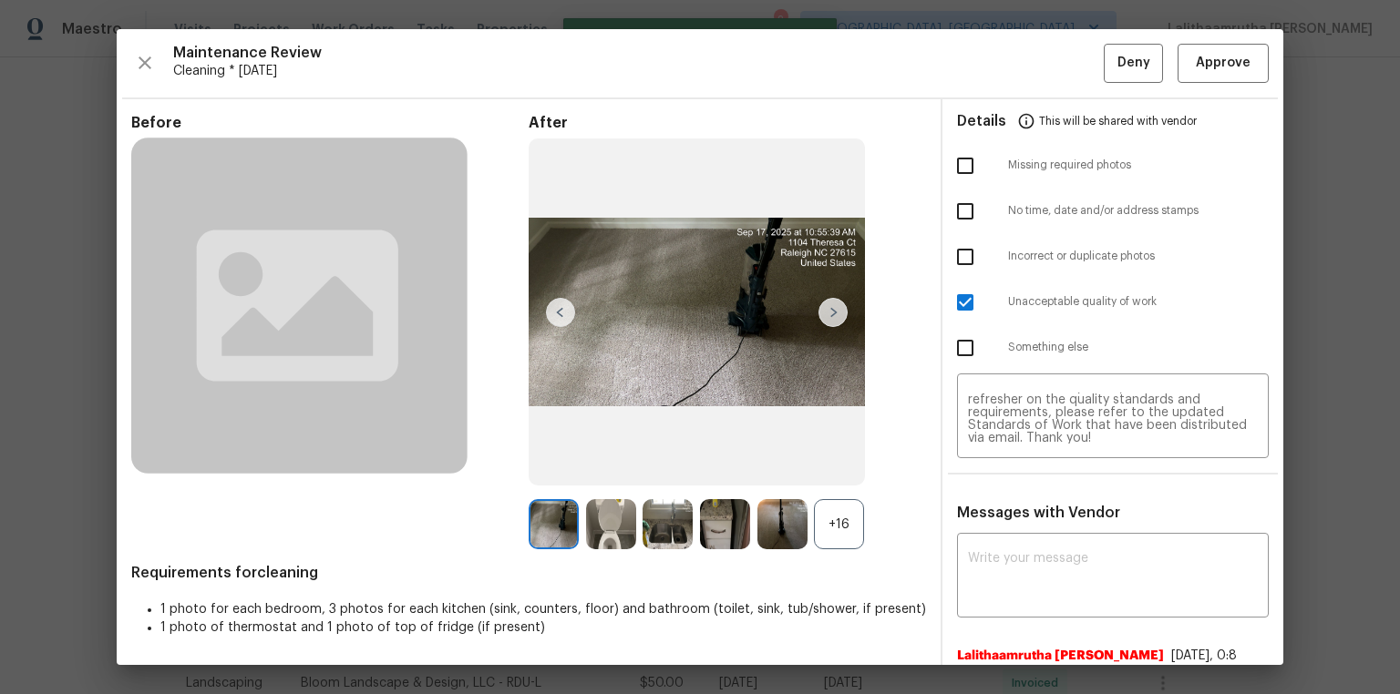
scroll to position [0, 0]
click at [995, 53] on span "Deny" at bounding box center [1133, 63] width 33 height 23
